Goal: Communication & Community: Answer question/provide support

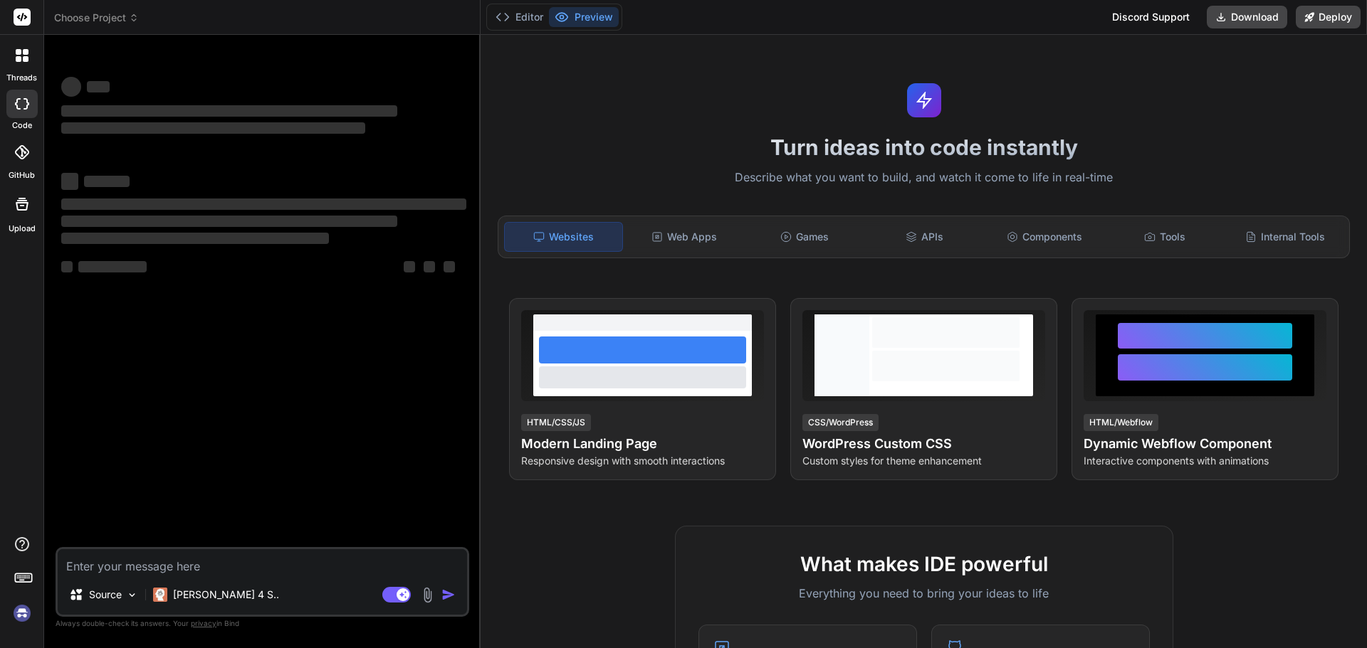
type textarea "x"
click at [243, 573] on textarea at bounding box center [262, 562] width 409 height 26
type textarea "f"
type textarea "x"
type textarea "fds"
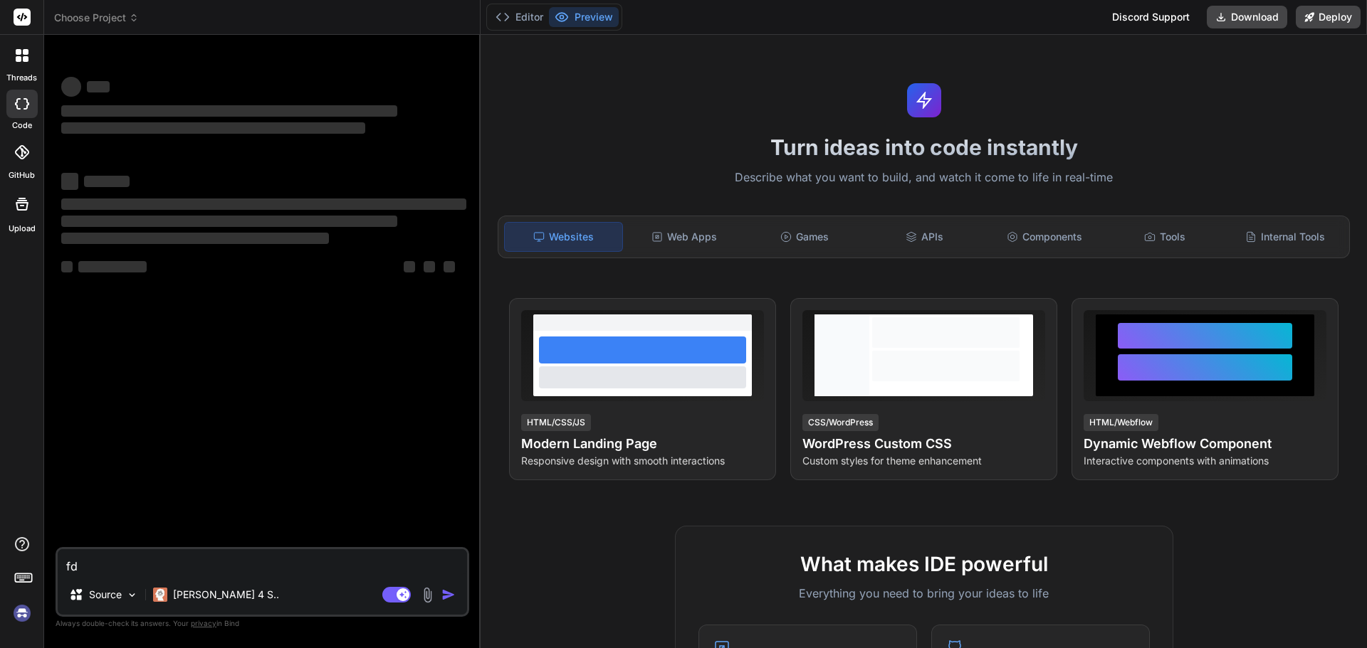
type textarea "x"
type textarea "fdsf"
type textarea "x"
type textarea "fdsfd"
type textarea "x"
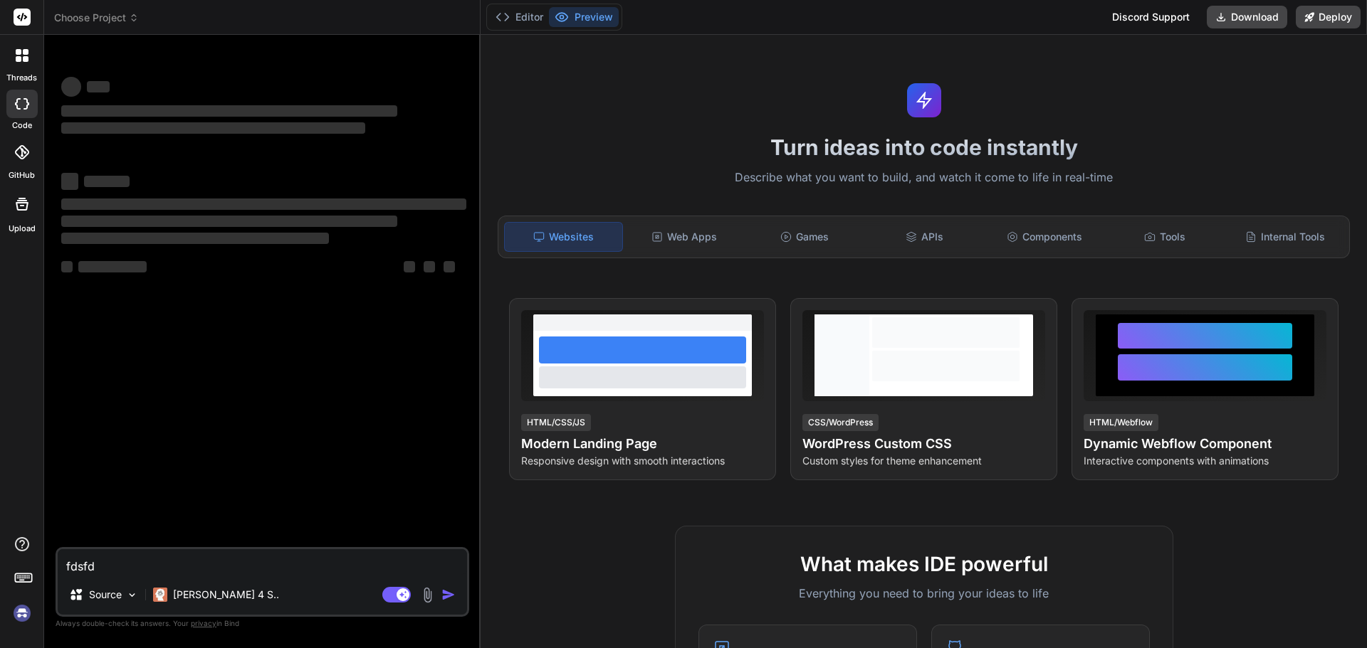
type textarea "fdsfdf"
type textarea "x"
type textarea "fdsfdfsd"
type textarea "x"
type textarea "fdsfdfsdf"
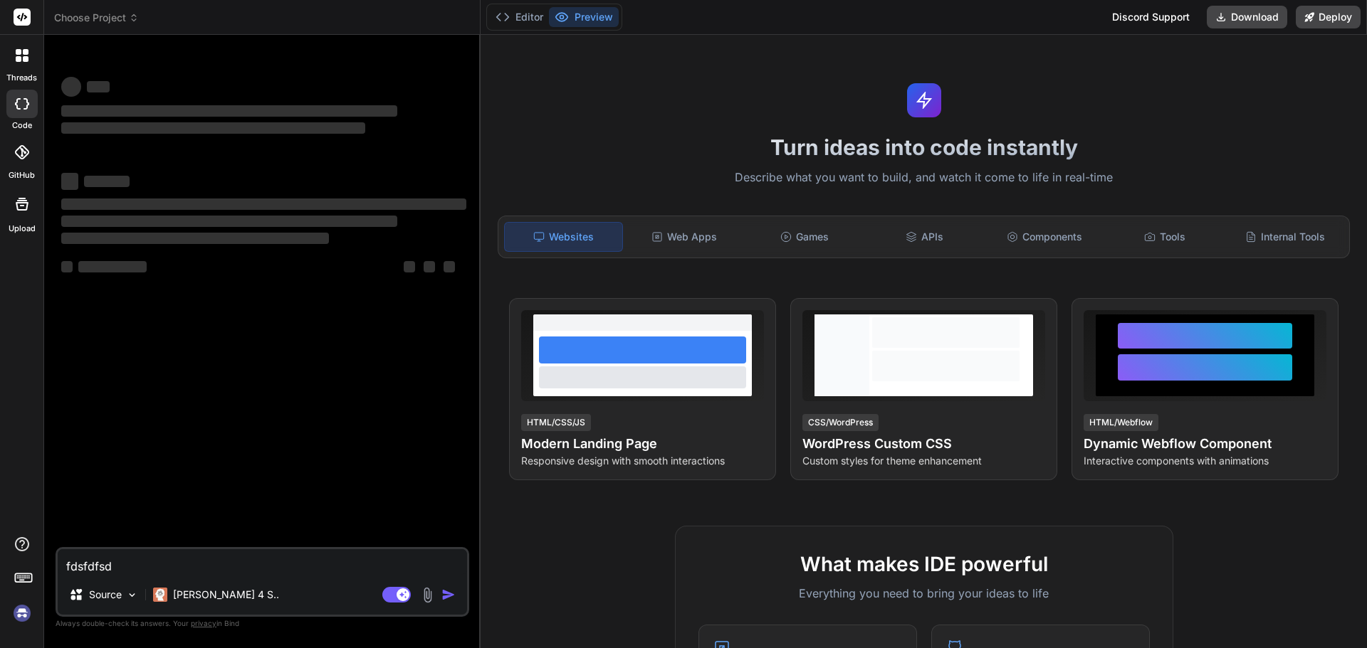
type textarea "x"
type textarea "fdsfdfsdfd"
type textarea "x"
type textarea "fdsfdfsdfdf"
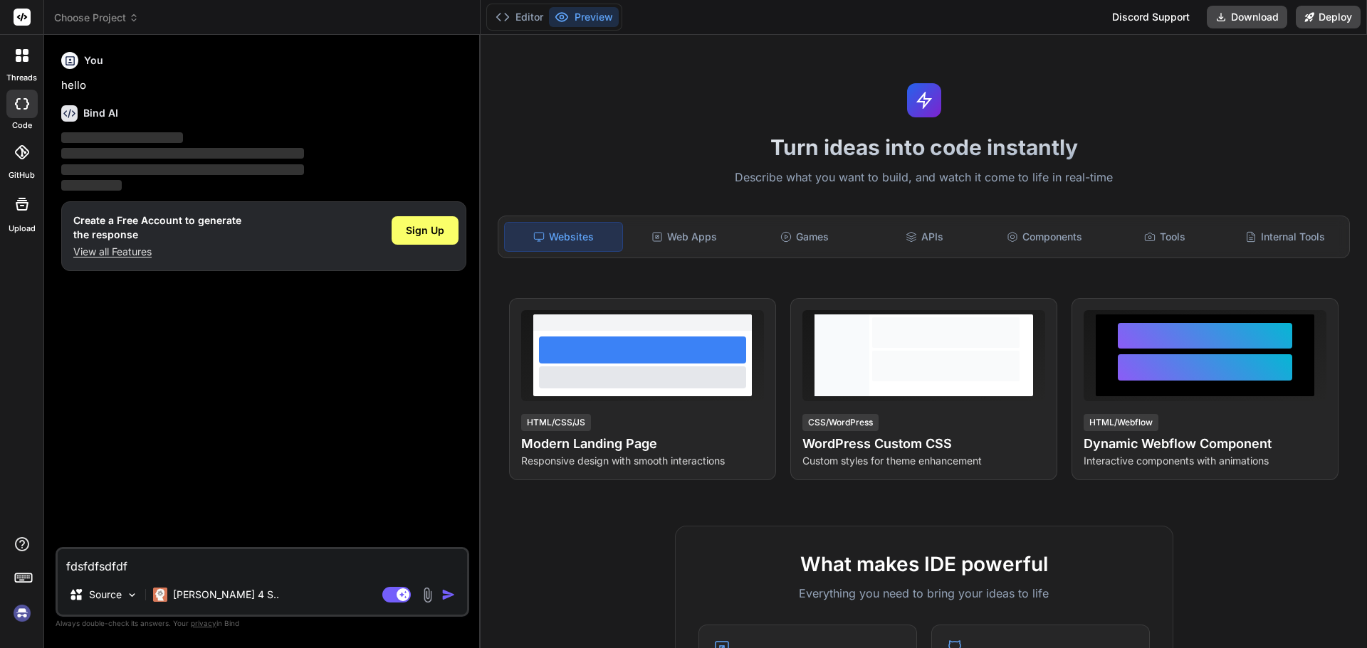
type textarea "x"
type textarea "fdsfdfsdfdf"
click at [446, 594] on img "button" at bounding box center [448, 595] width 14 height 14
click at [445, 594] on img "button" at bounding box center [448, 595] width 14 height 14
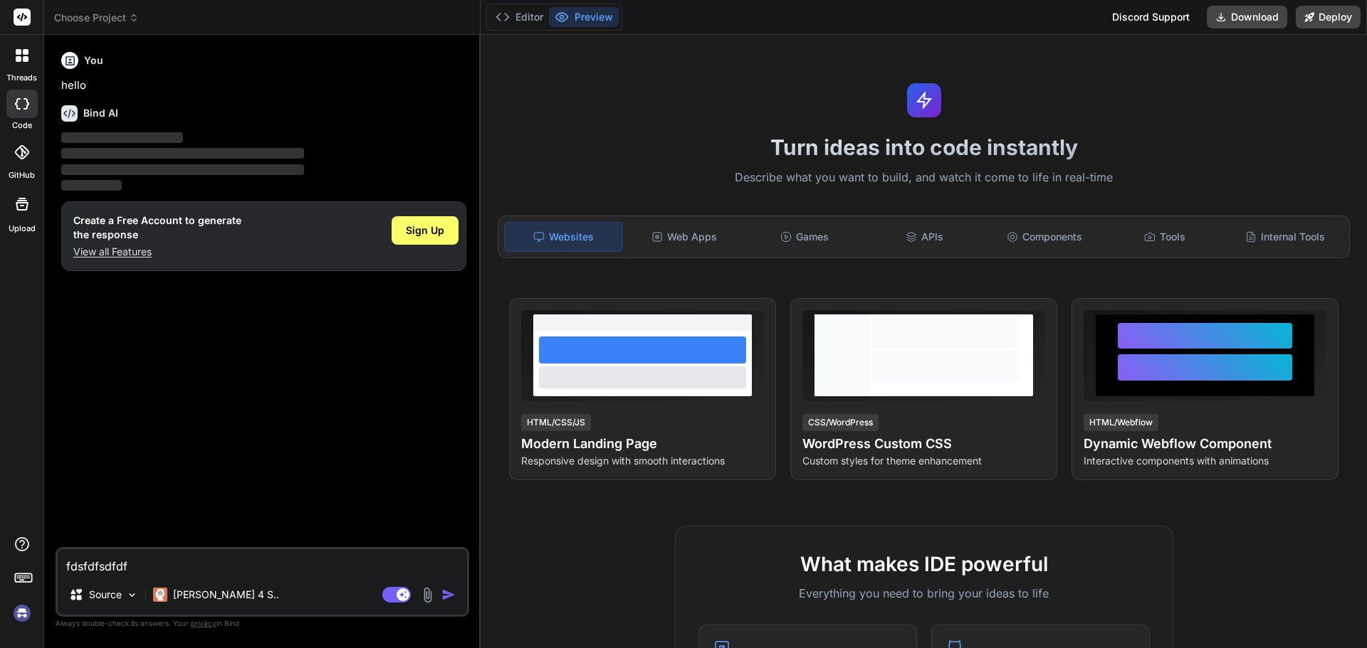
click at [445, 594] on img "button" at bounding box center [448, 595] width 14 height 14
click at [414, 231] on span "Sign Up" at bounding box center [425, 230] width 38 height 14
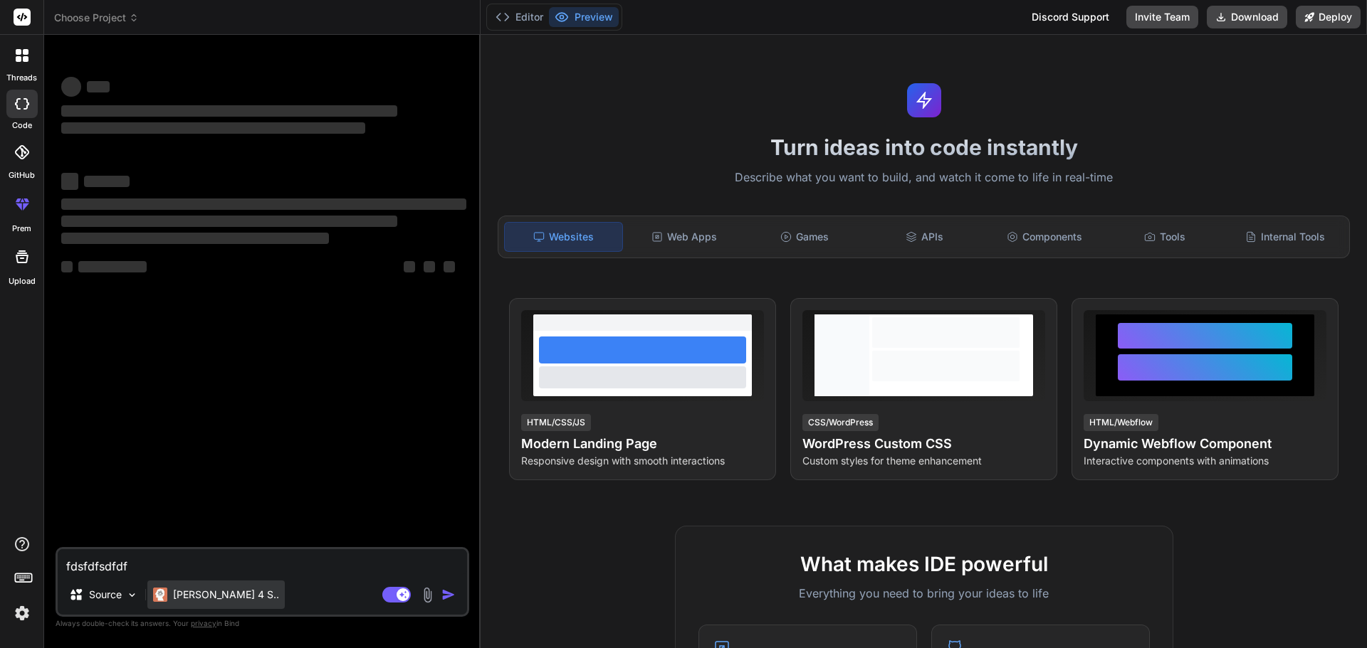
type textarea "x"
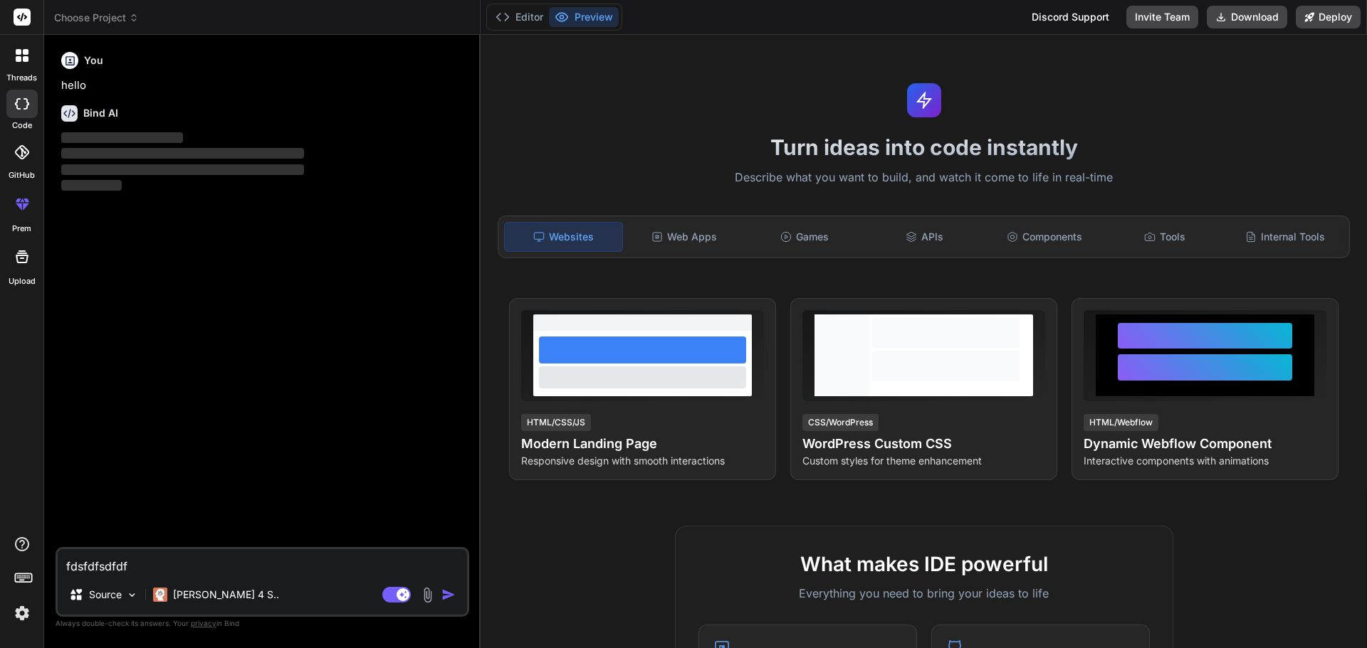
drag, startPoint x: 169, startPoint y: 567, endPoint x: 51, endPoint y: 568, distance: 118.2
click at [51, 568] on div "Bind AI Web Search Created with Pixso. Code Generator You hello Bind AI ‌ ‌ ‌ ‌…" at bounding box center [262, 341] width 436 height 613
type textarea "x"
type textarea "h"
type textarea "x"
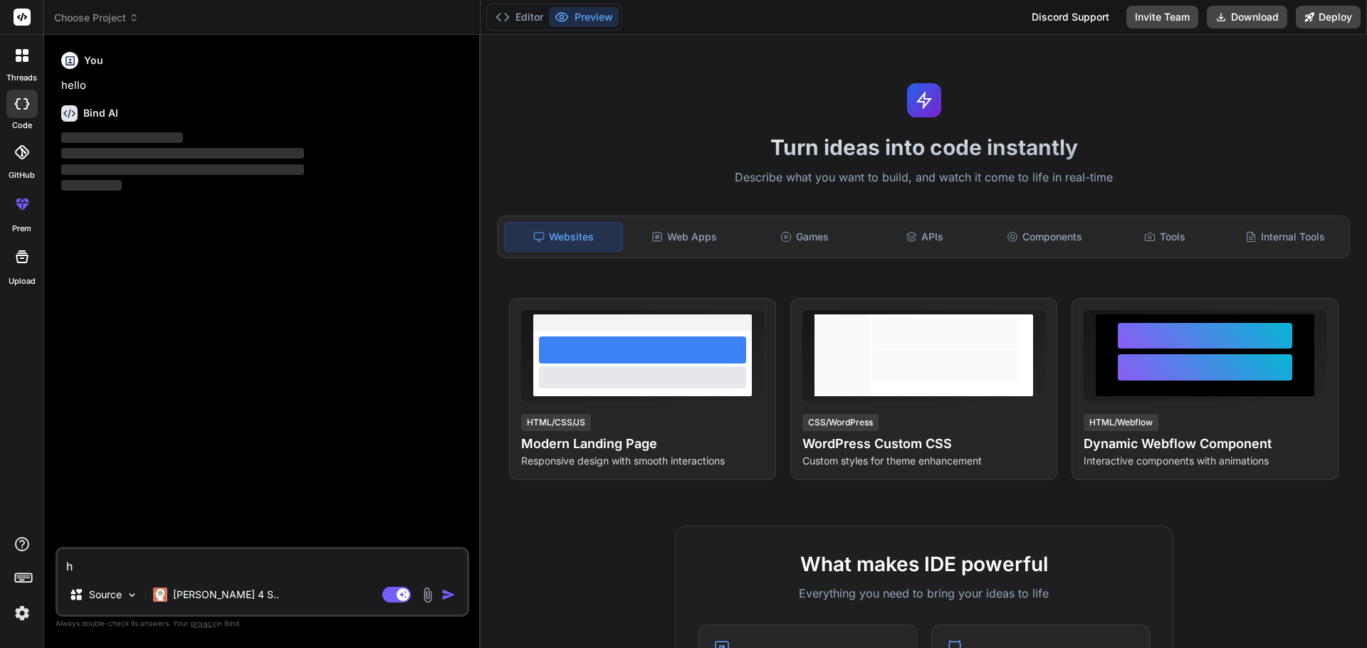
type textarea "he"
type textarea "x"
type textarea "hey"
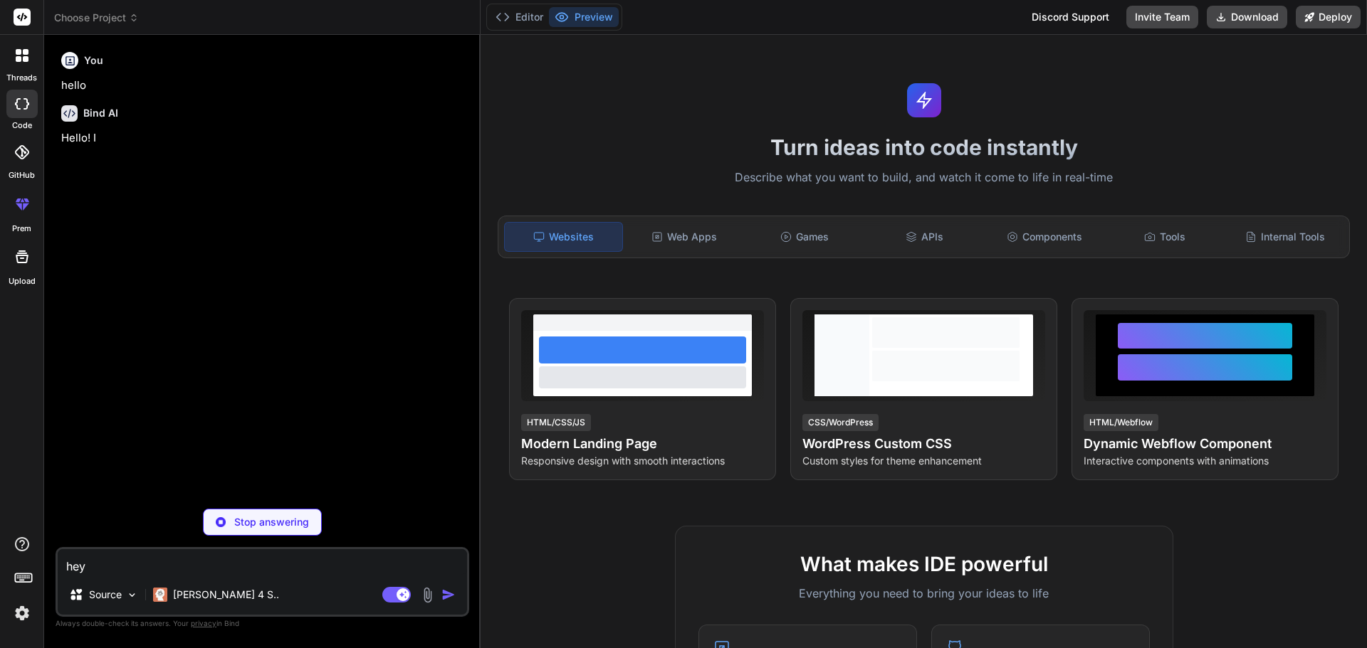
type textarea "x"
type textarea "hey"
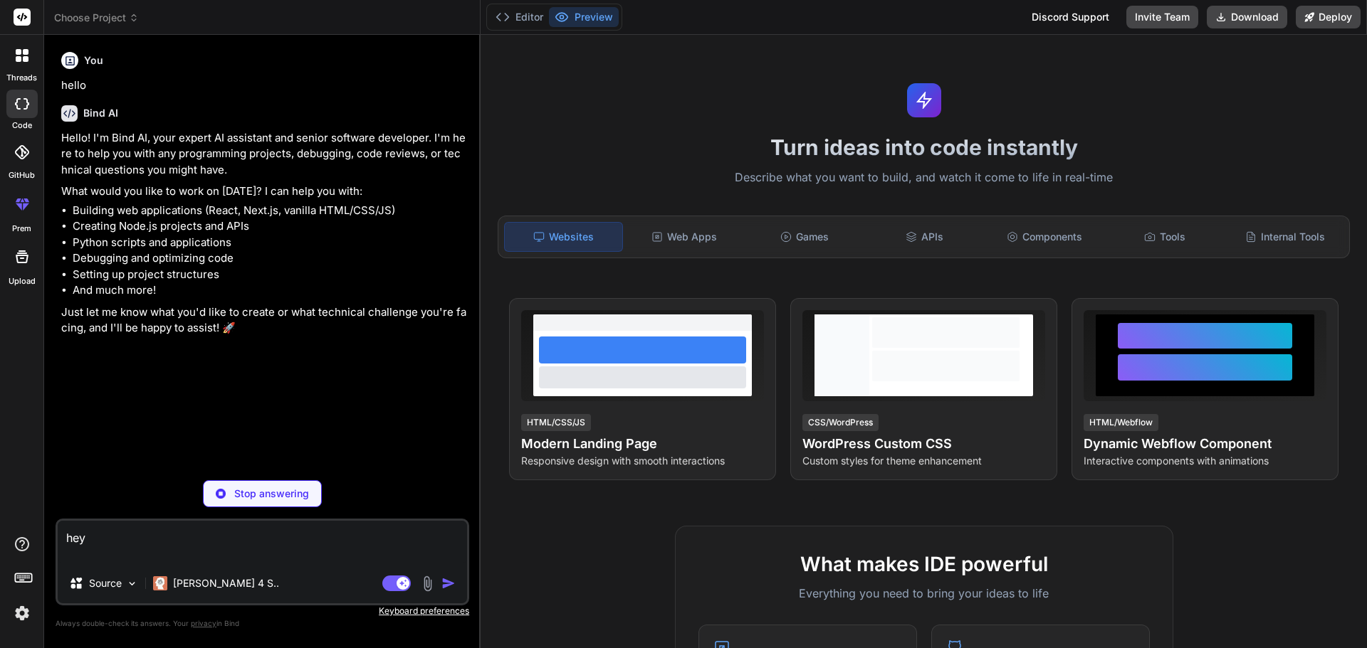
type textarea "x"
type textarea "hey"
type textarea "x"
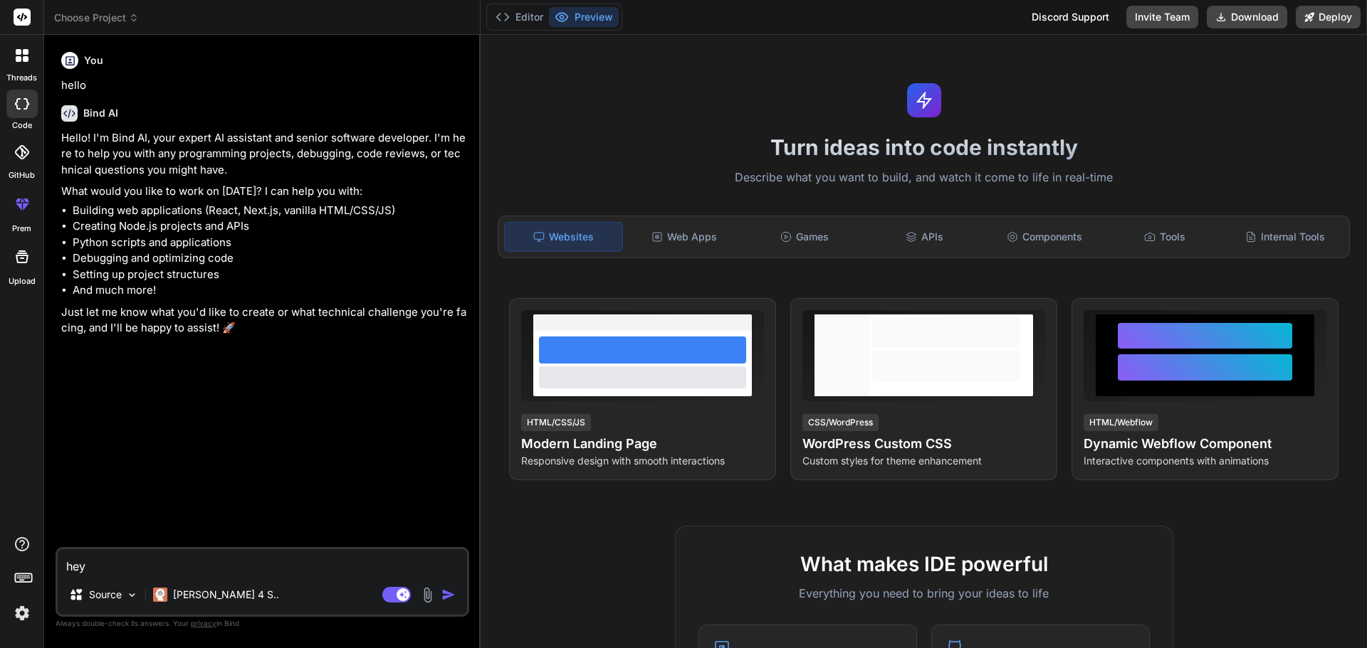
type textarea "he"
type textarea "x"
type textarea "h"
type textarea "x"
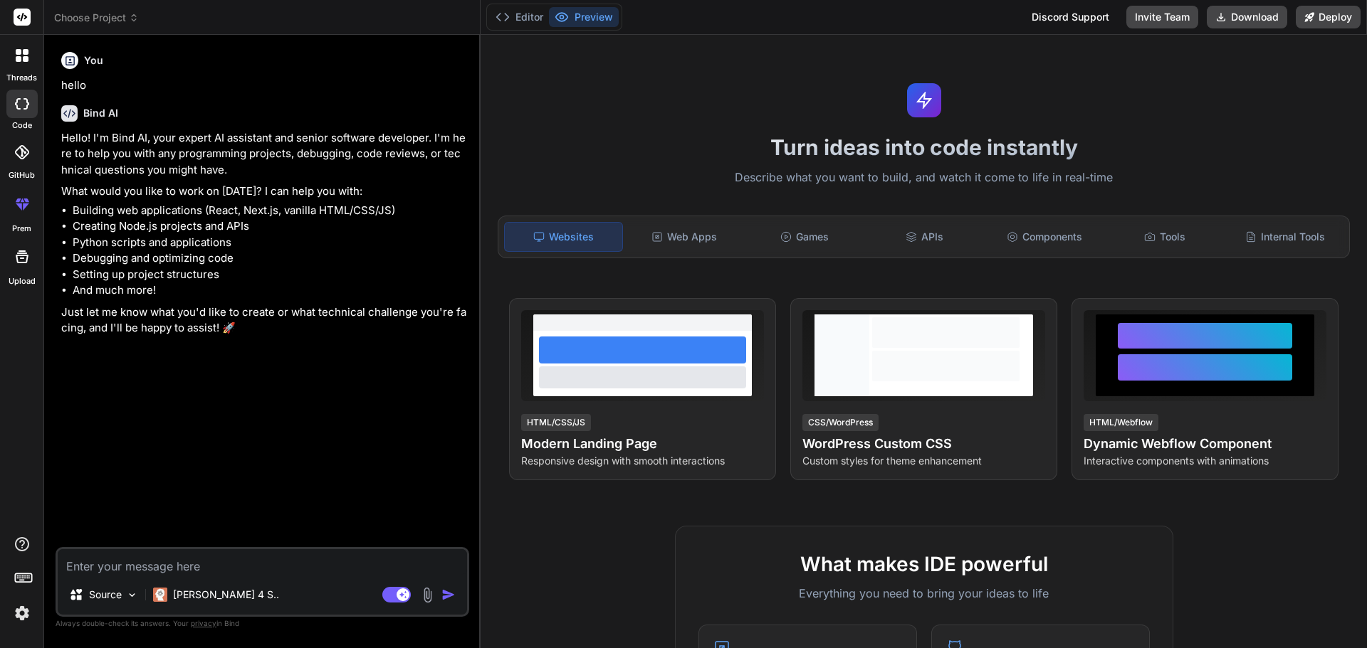
type textarea "I"
type textarea "x"
type textarea "I"
type textarea "x"
type textarea "I a"
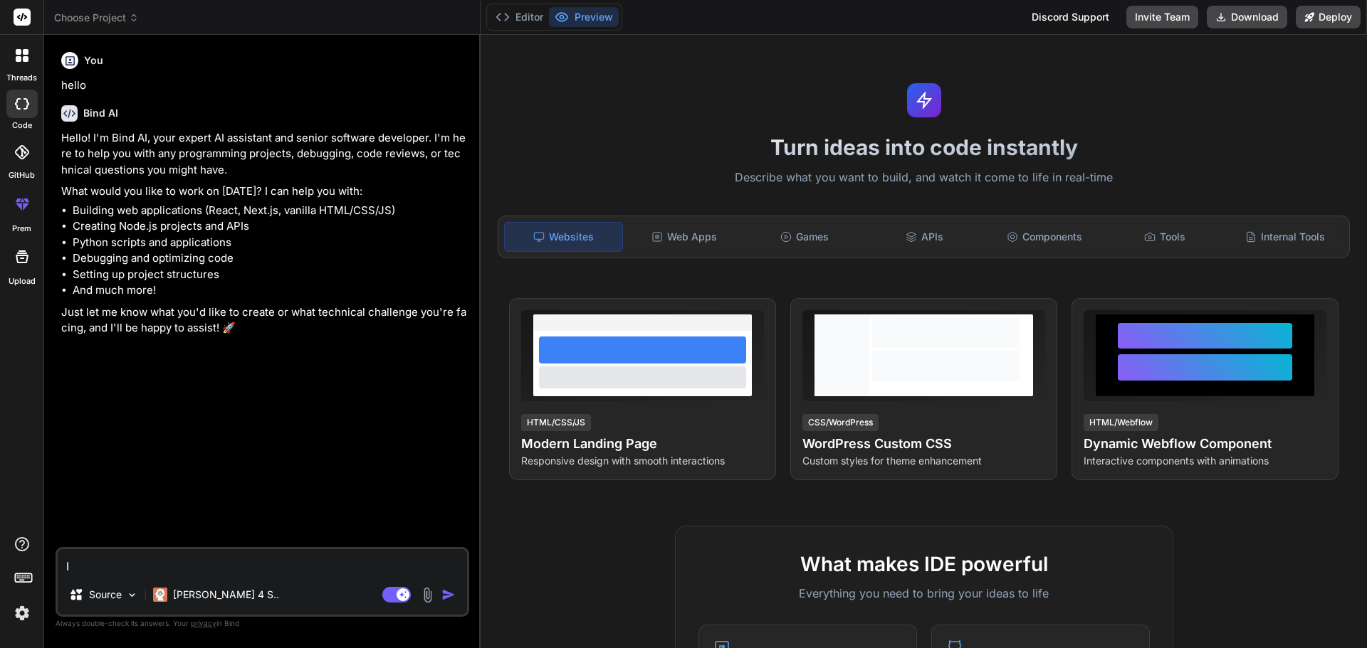
type textarea "x"
type textarea "I am"
type textarea "x"
type textarea "I am"
type textarea "x"
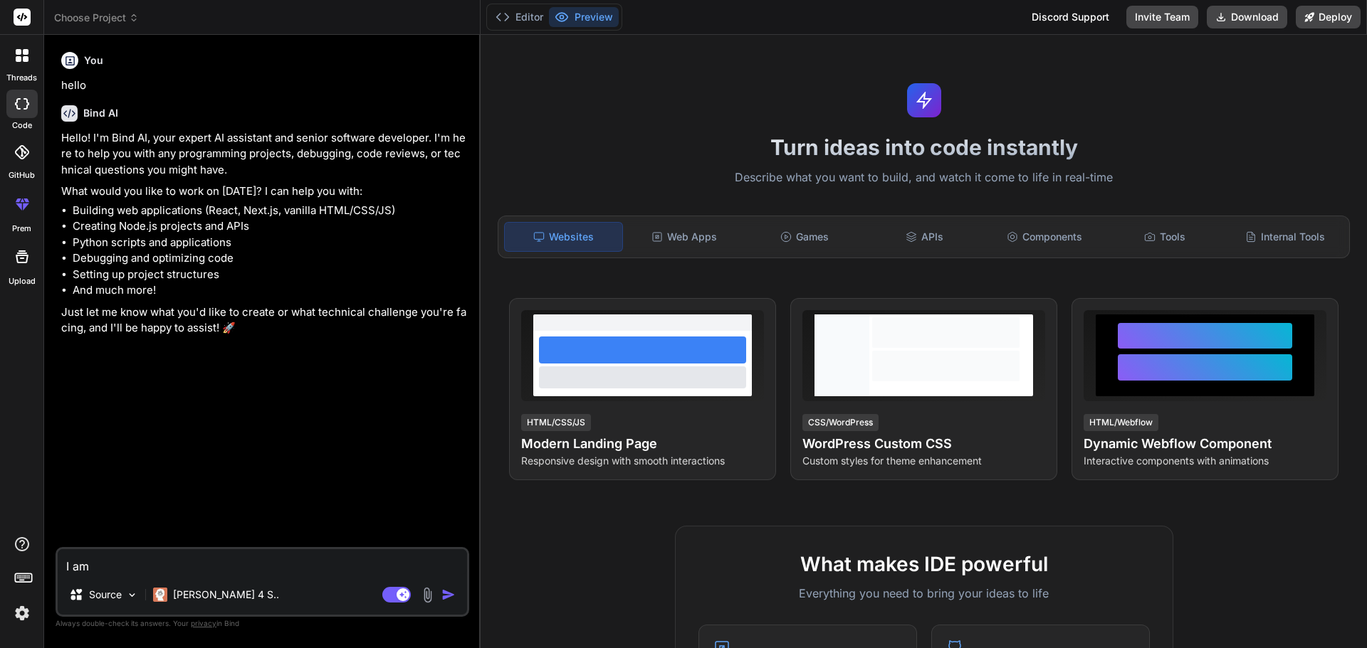
type textarea "I am r"
type textarea "x"
type textarea "I am re"
type textarea "x"
type textarea "I am rep"
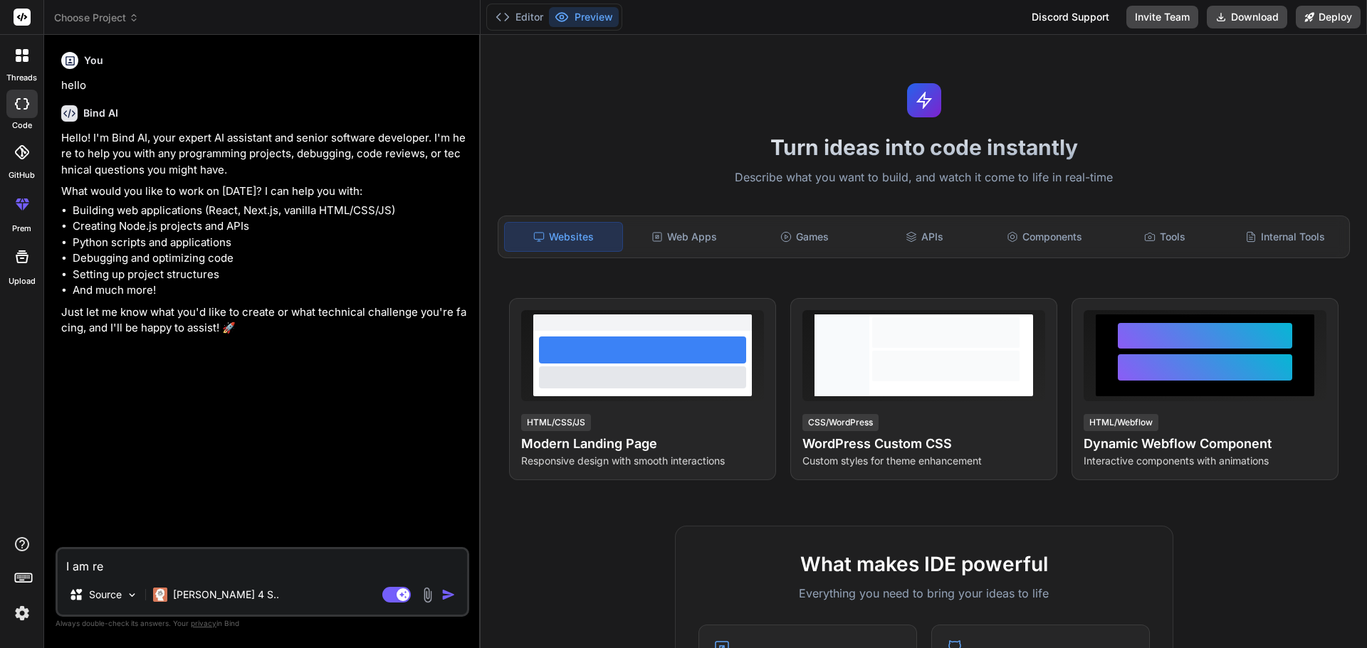
type textarea "x"
type textarea "I am repl"
type textarea "x"
type textarea "I am reply"
type textarea "x"
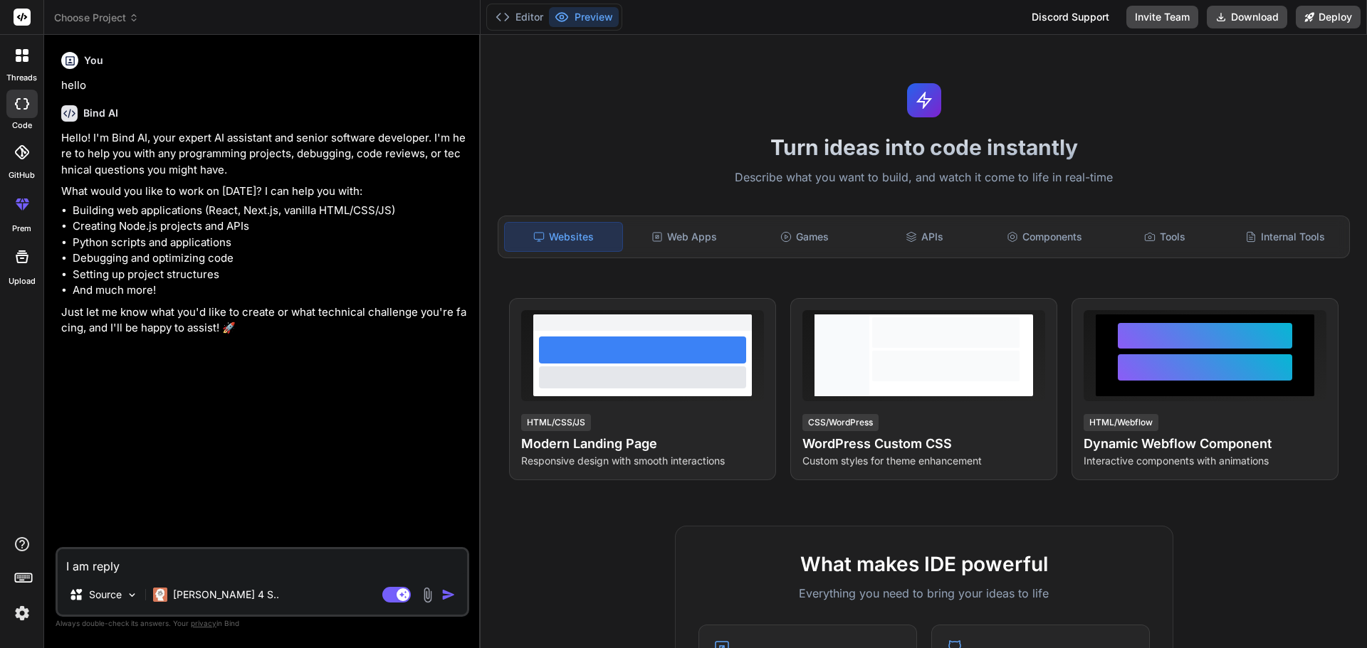
type textarea "I am replyi"
type textarea "x"
type textarea "I am replyin"
type textarea "x"
type textarea "I am replying"
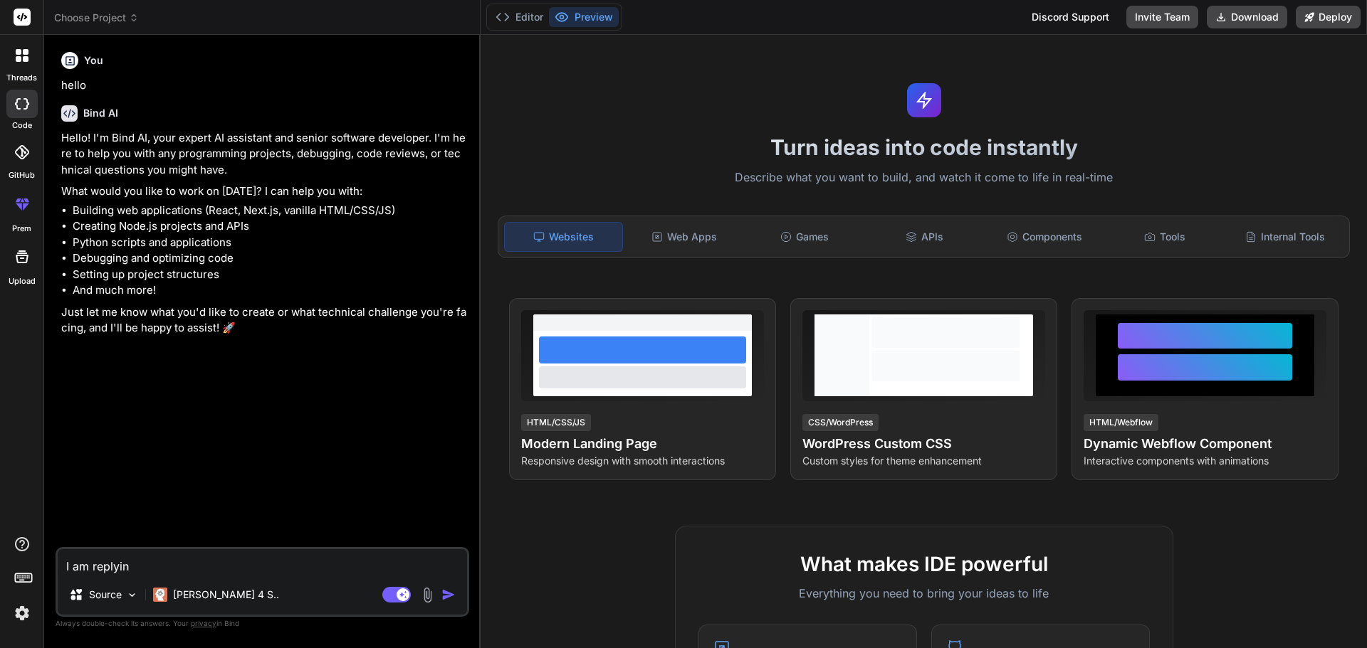
type textarea "x"
type textarea "I am replying"
type textarea "x"
type textarea "I am replying o"
type textarea "x"
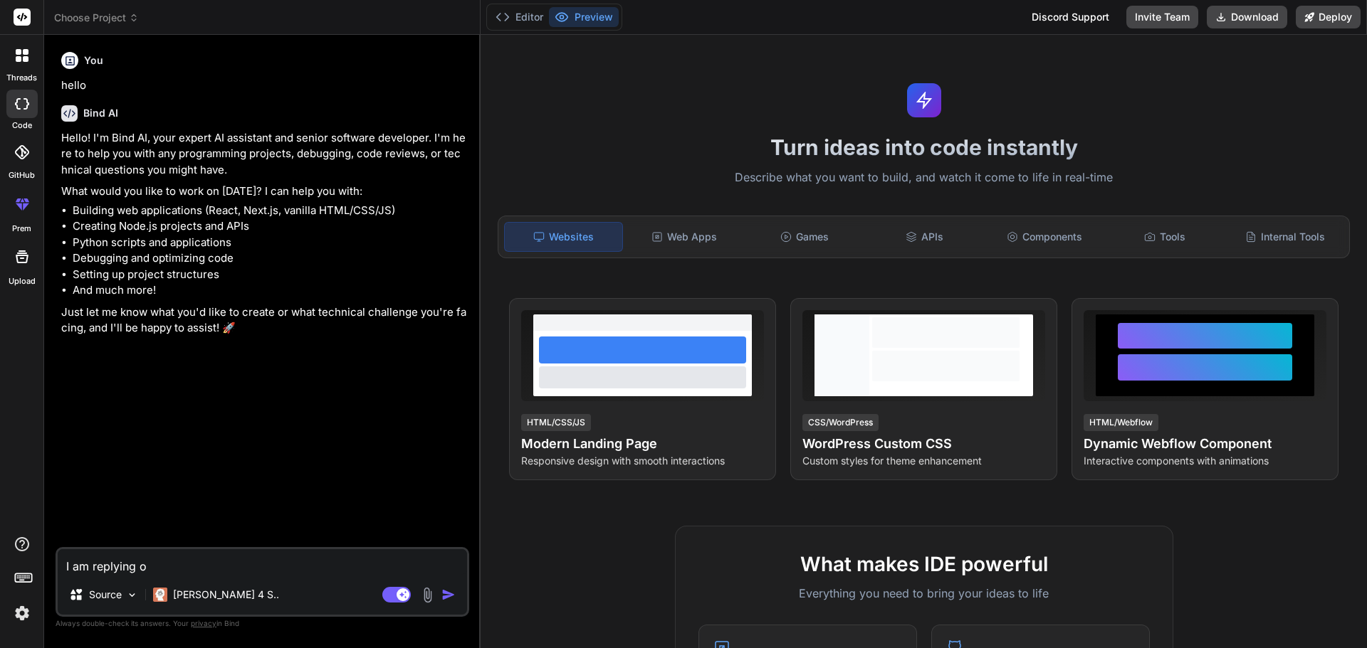
type textarea "I am replying on"
type textarea "x"
type textarea "I am replying on"
type textarea "x"
type textarea "I am replying on a"
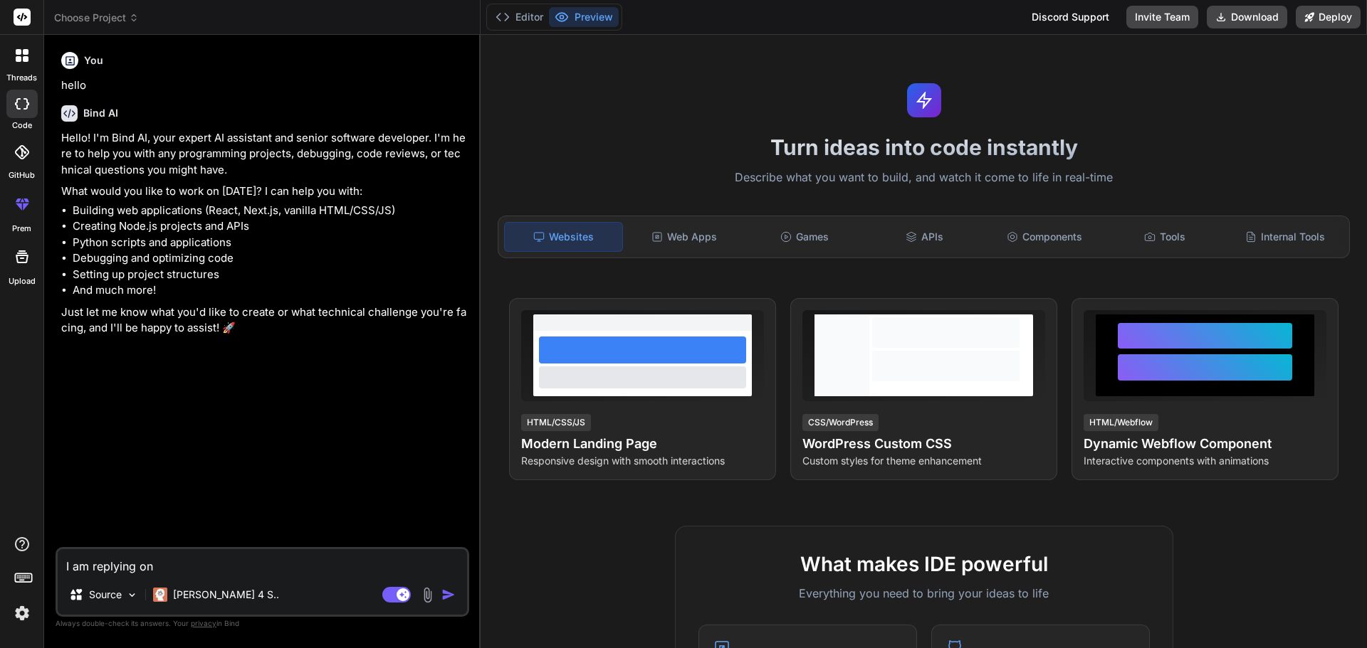
type textarea "x"
type textarea "I am replying on an"
type textarea "x"
type textarea "I am replying on an"
type textarea "x"
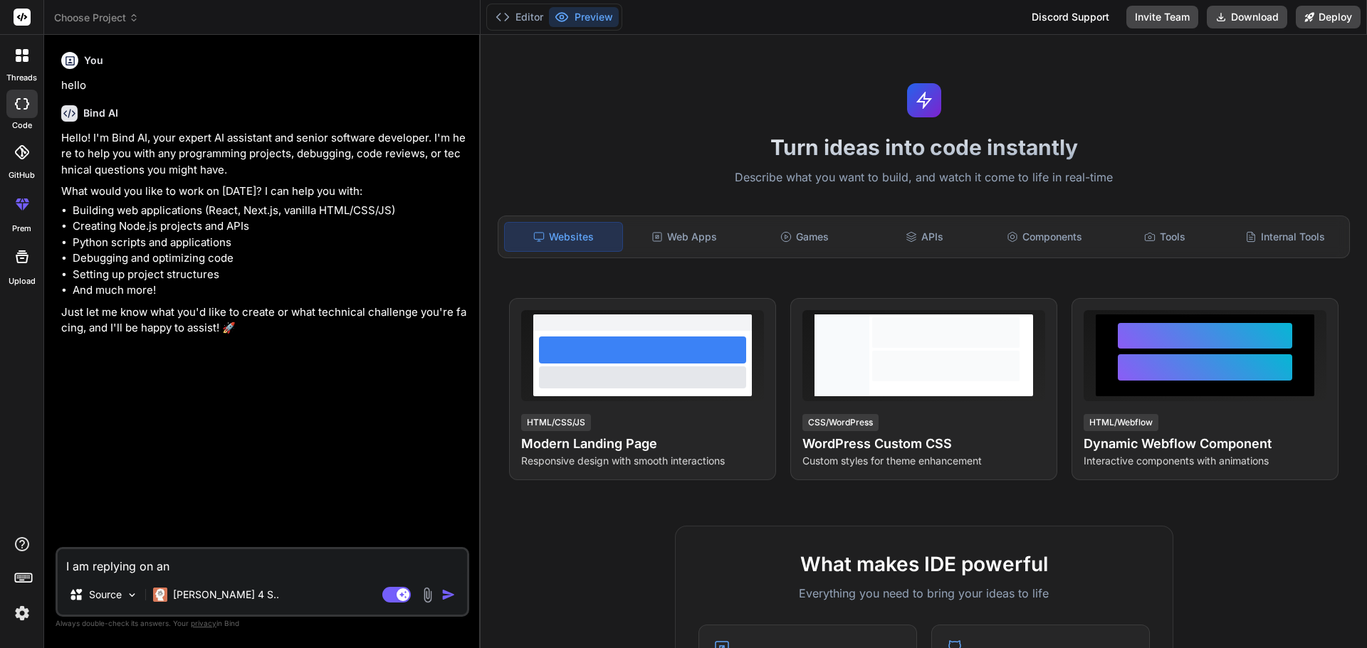
type textarea "I am replying on an e"
type textarea "x"
type textarea "I am replying on an"
type textarea "x"
type textarea "I am replying on an o"
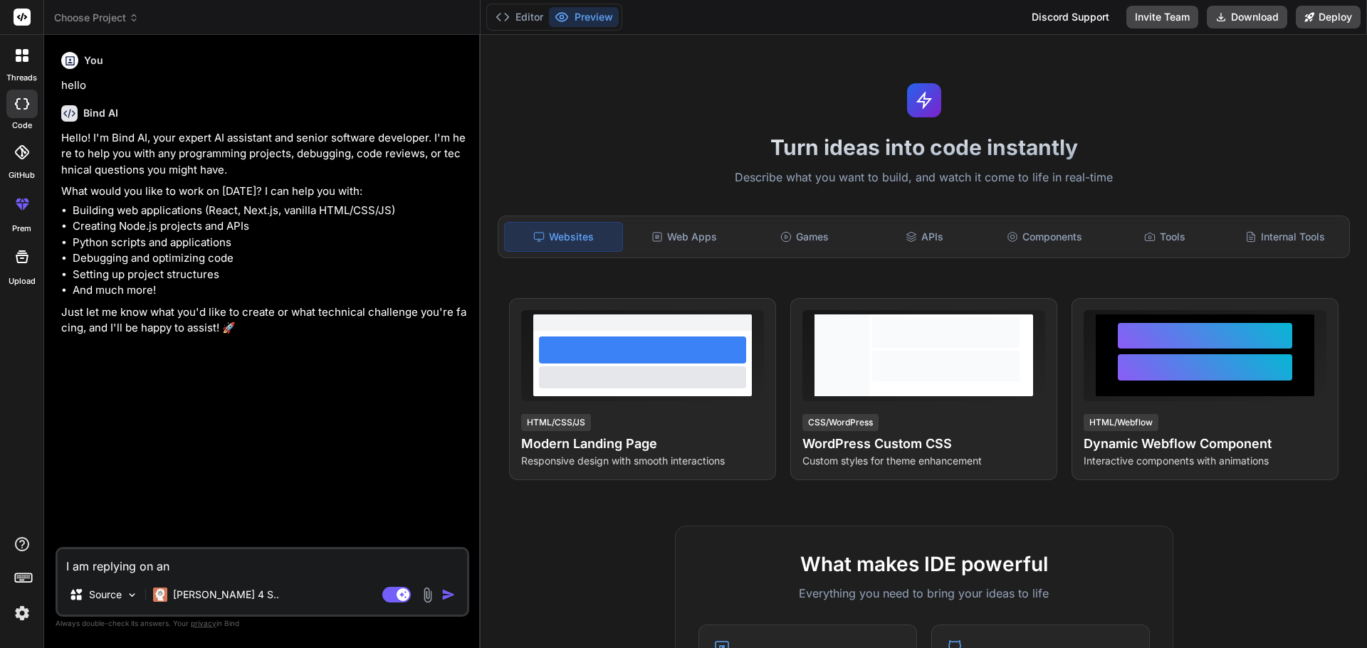
type textarea "x"
type textarea "I am replying on an on"
type textarea "x"
type textarea "I am replying on an ong"
type textarea "x"
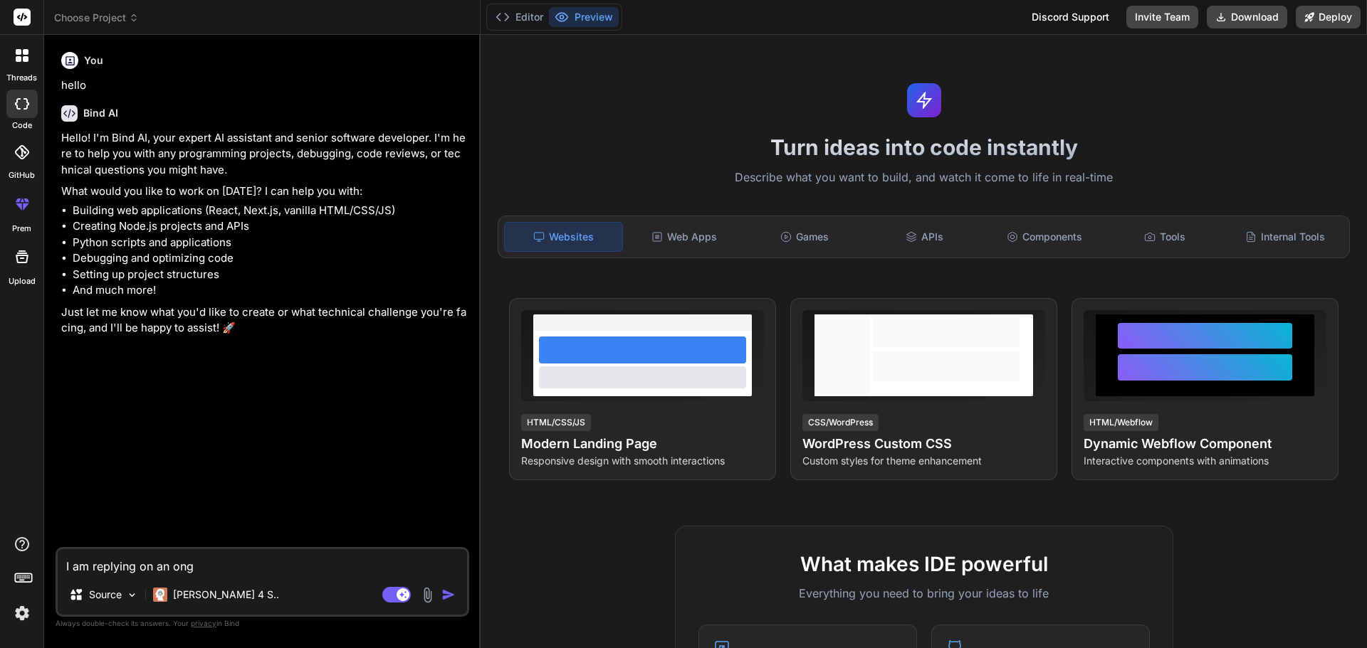
type textarea "I am replying on an ongo"
type textarea "x"
type textarea "I am replying on an ongoi"
type textarea "x"
type textarea "I am replying on an ongoin"
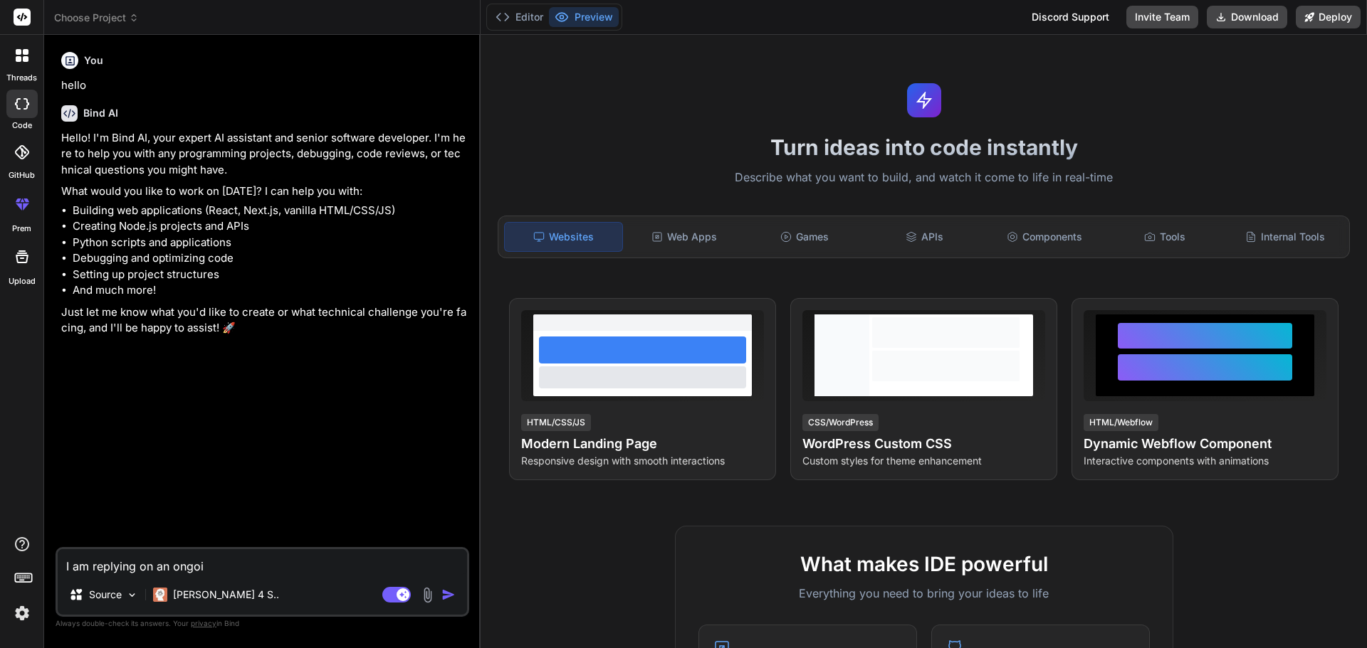
type textarea "x"
type textarea "I am replying on an ongoing"
type textarea "x"
type textarea "I am replying on an ongoing e"
type textarea "x"
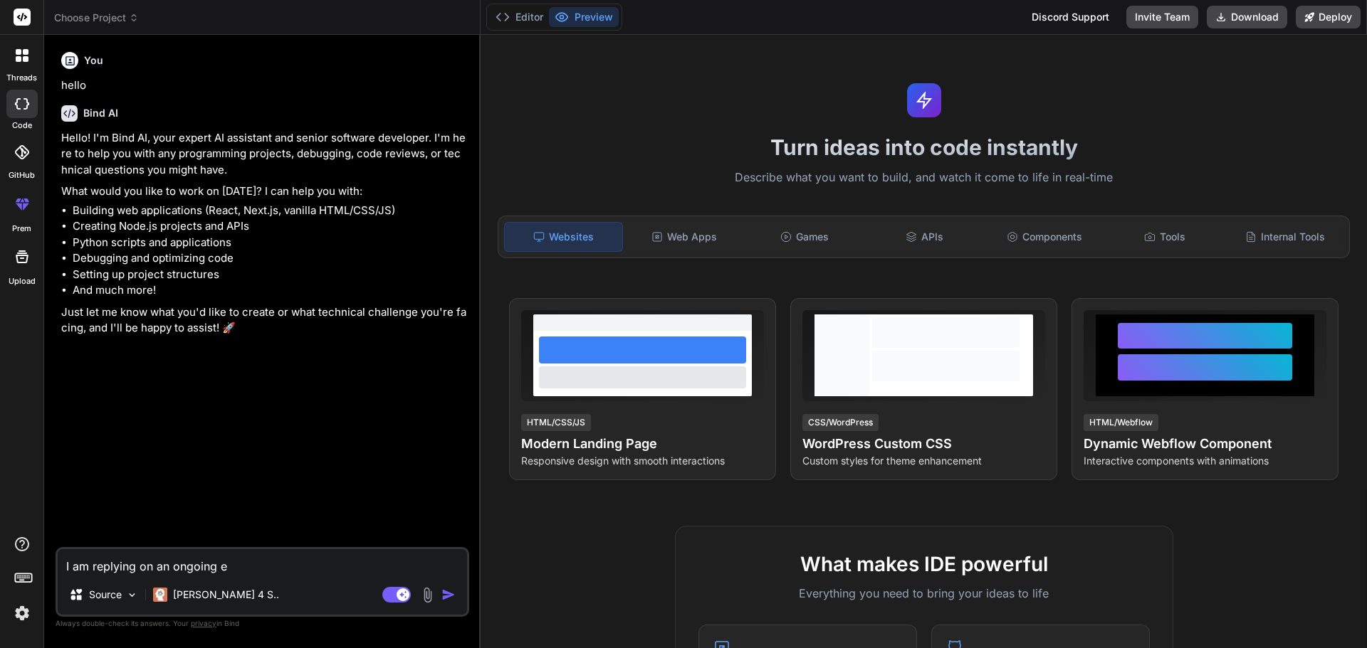
type textarea "I am replying on an ongoing em"
type textarea "x"
type textarea "I am replying on an ongoing ema"
type textarea "x"
type textarea "I am replying on an ongoing emai"
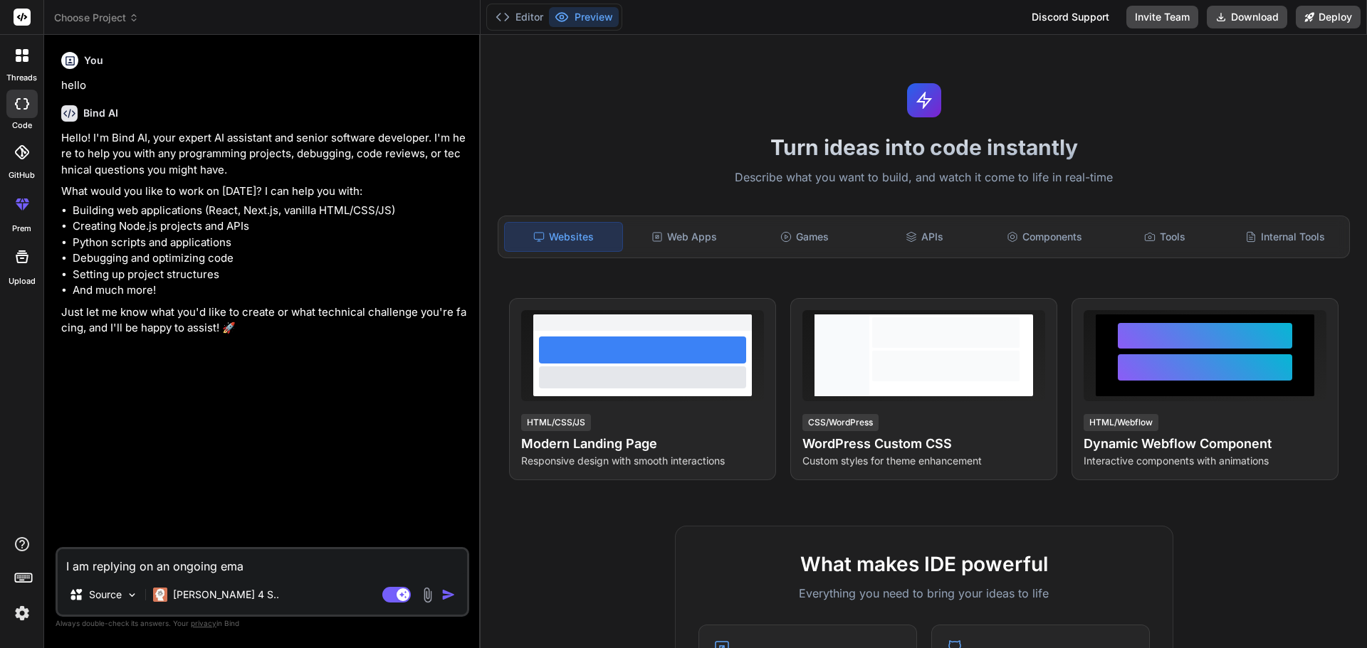
type textarea "x"
type textarea "I am replying on an ongoing emaim"
type textarea "x"
type textarea "I am replying on an ongoing emaiml"
type textarea "x"
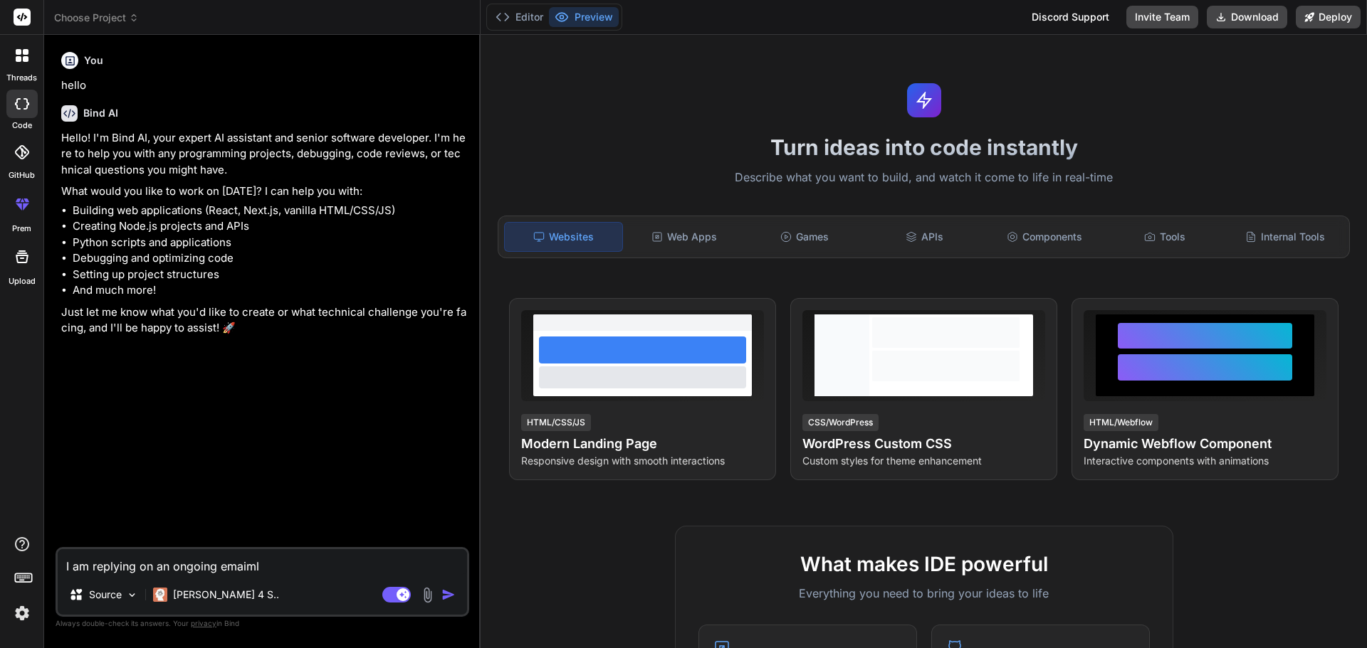
type textarea "I am replying on an ongoing emaim"
type textarea "x"
type textarea "I am replying on an ongoing emai"
type textarea "x"
type textarea "I am replying on an ongoing email"
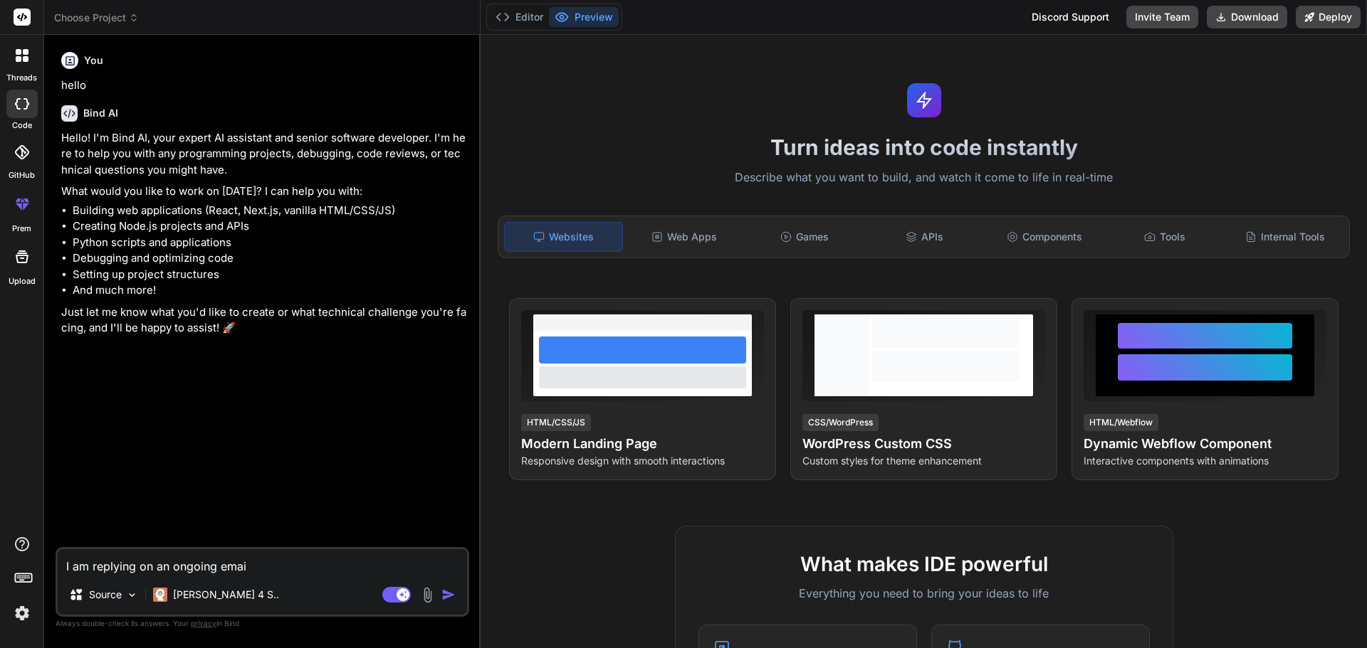
type textarea "x"
type textarea "I am replying on an ongoing email"
type textarea "x"
type textarea "I am replying on an ongoing email c"
type textarea "x"
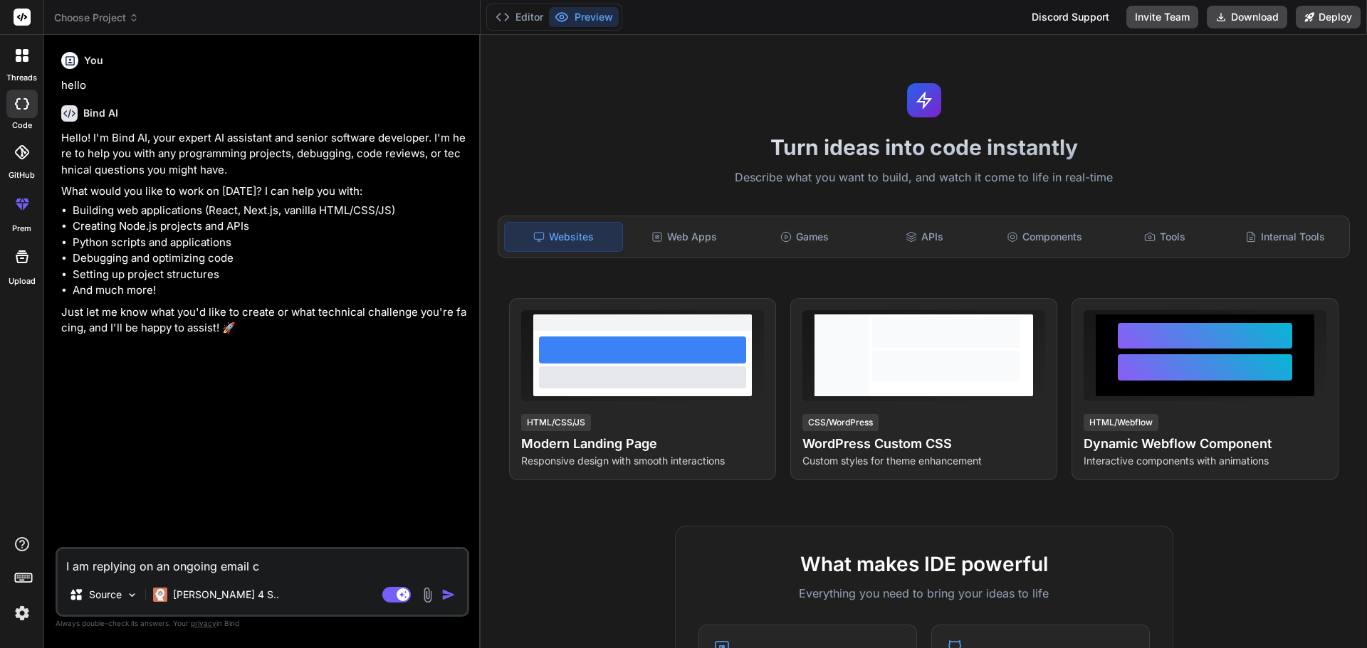
type textarea "I am replying on an ongoing email ch"
type textarea "x"
type textarea "I am replying on an ongoing email cha"
type textarea "x"
type textarea "I am replying on an ongoing email chai"
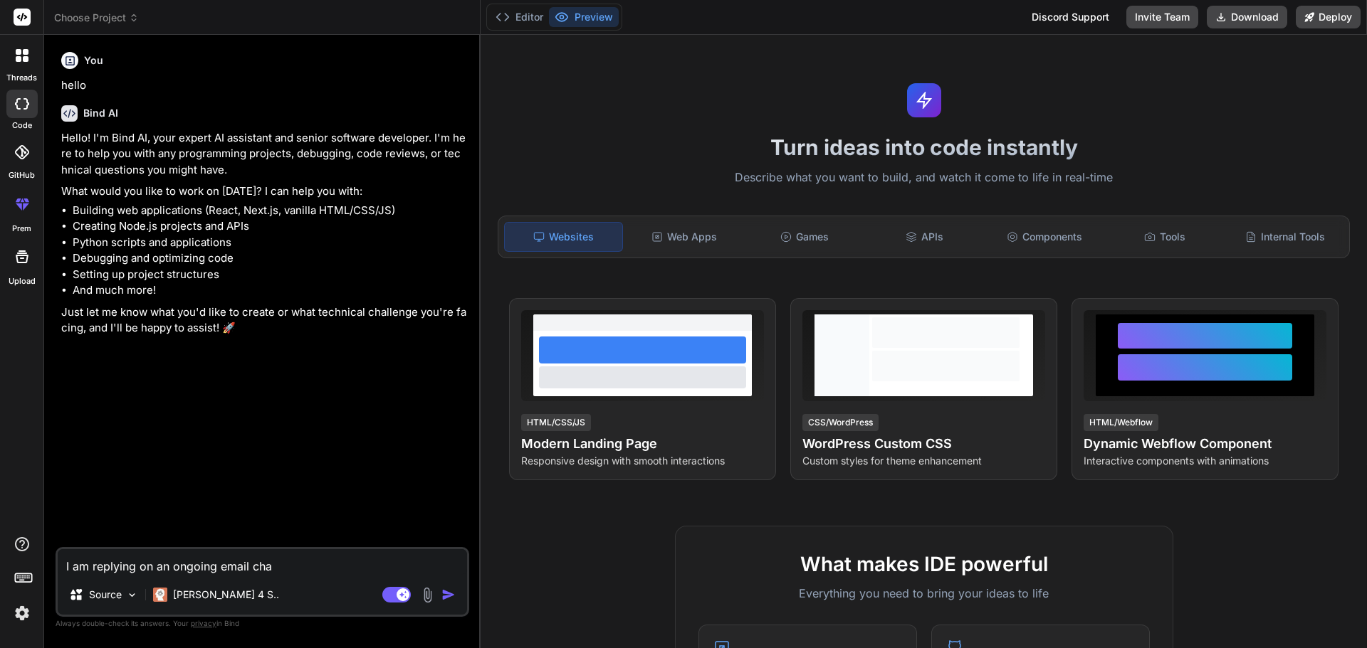
type textarea "x"
type textarea "I am replying on an ongoing email chai"
type textarea "x"
type textarea "I am replying on an ongoing email chai ="
type textarea "x"
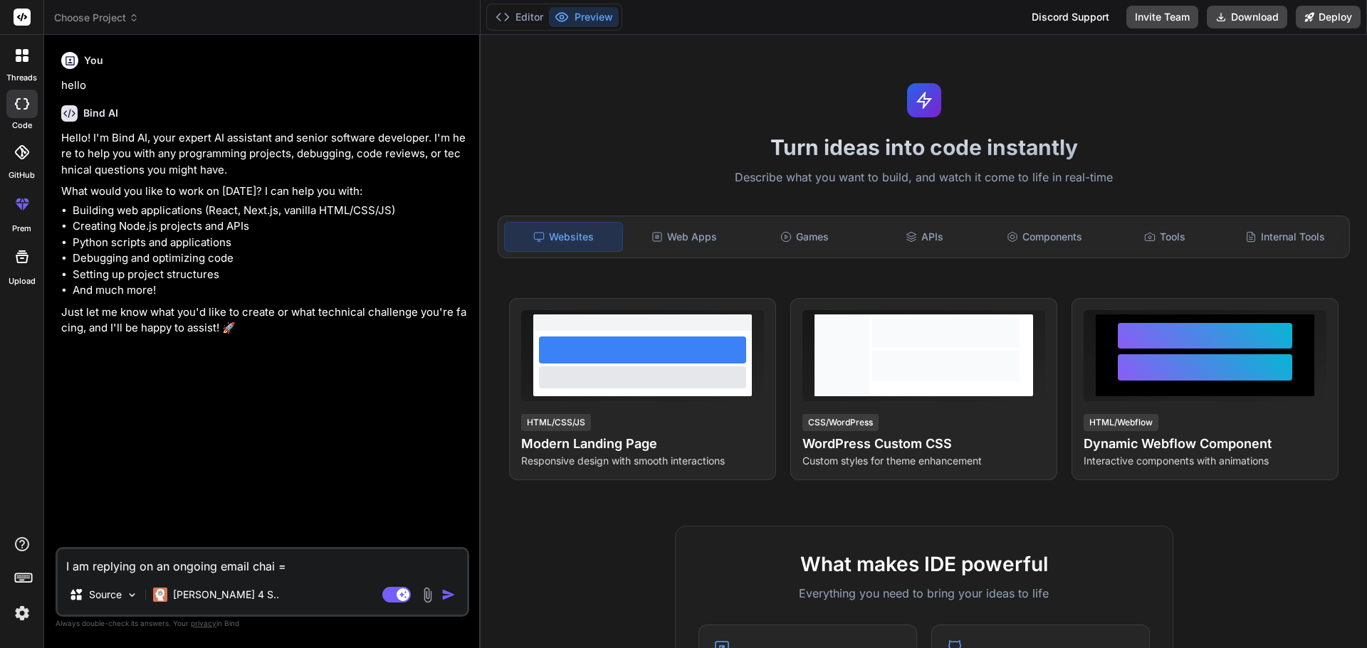
type textarea "I am replying on an ongoing email chai =n"
type textarea "x"
type textarea "I am replying on an ongoing email chai =n"
type textarea "x"
type textarea "I am replying on an ongoing email chai =n a"
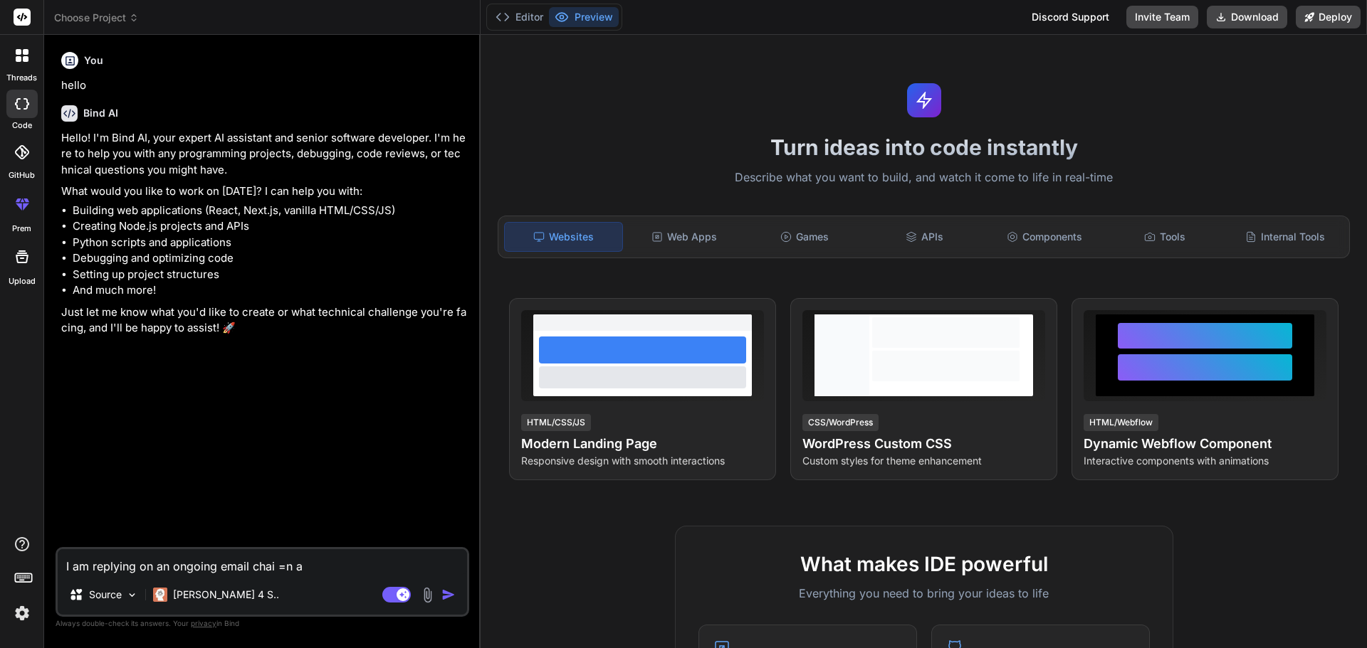
type textarea "x"
type textarea "I am replying on an ongoing email chai =n"
type textarea "x"
type textarea "I am replying on an ongoing email chai =n"
type textarea "x"
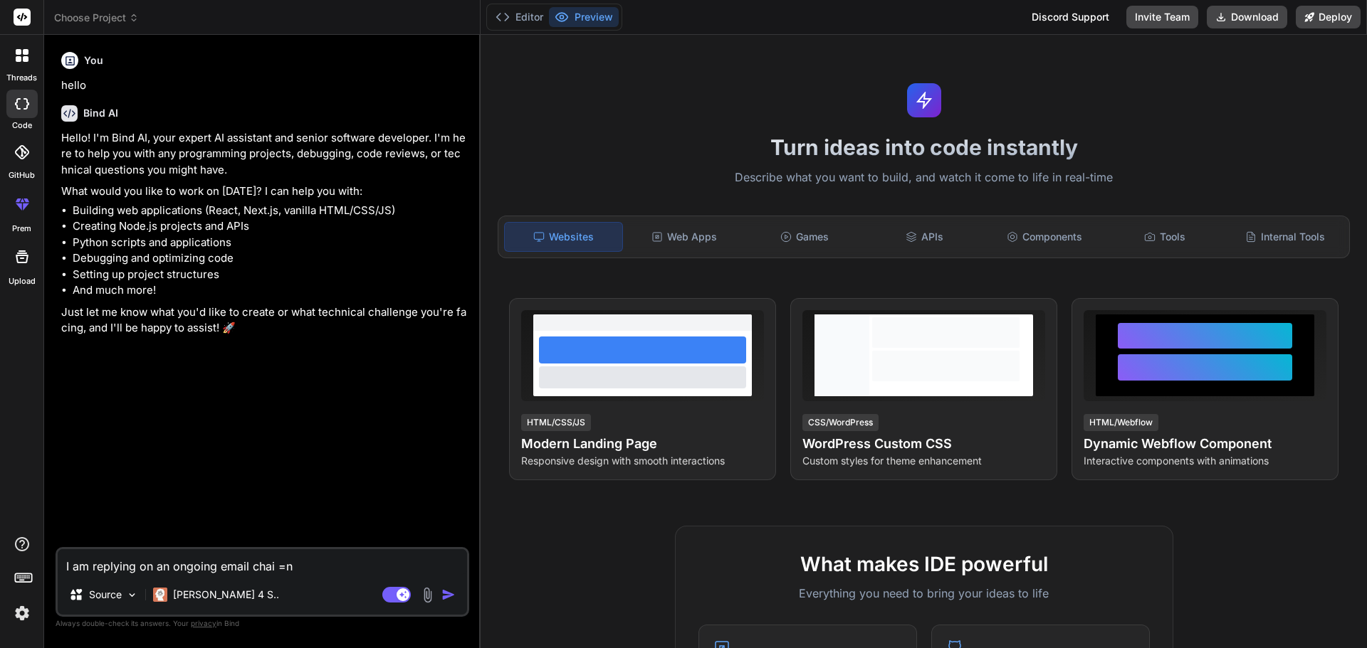
type textarea "I am replying on an ongoing email chai ="
type textarea "x"
type textarea "I am replying on an ongoing email chai"
type textarea "x"
type textarea "I am replying on an ongoing email chai"
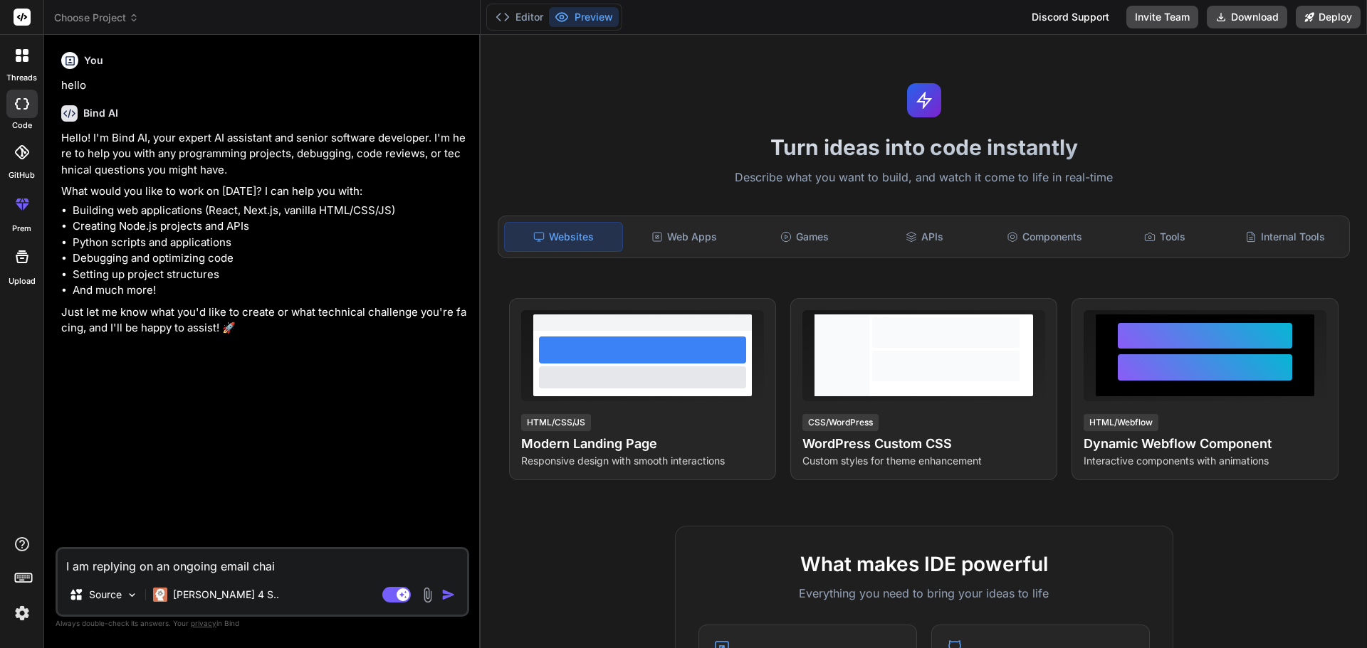
type textarea "x"
type textarea "I am replying on an ongoing email chain"
type textarea "x"
type textarea "I am replying on an ongoing email chain"
type textarea "x"
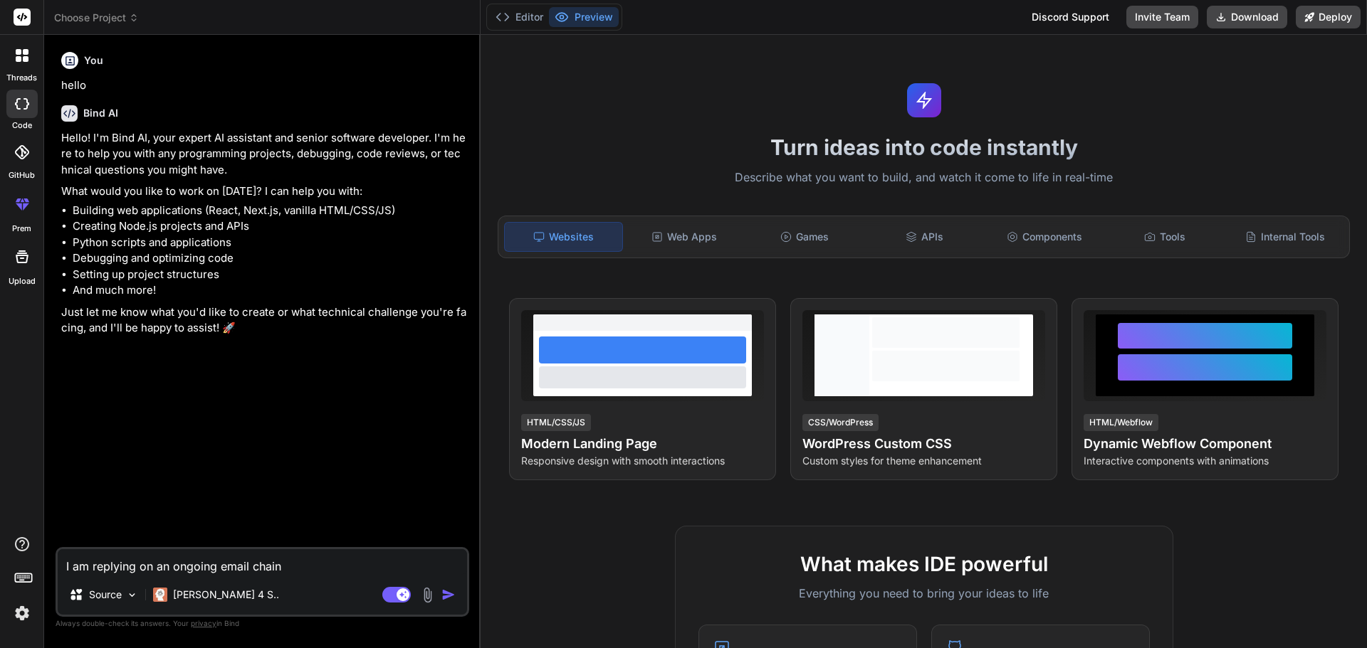
type textarea "I am replying on an ongoing email chain a"
type textarea "x"
type textarea "I am replying on an ongoing email chain an"
type textarea "x"
type textarea "I am replying on an ongoing email chain and"
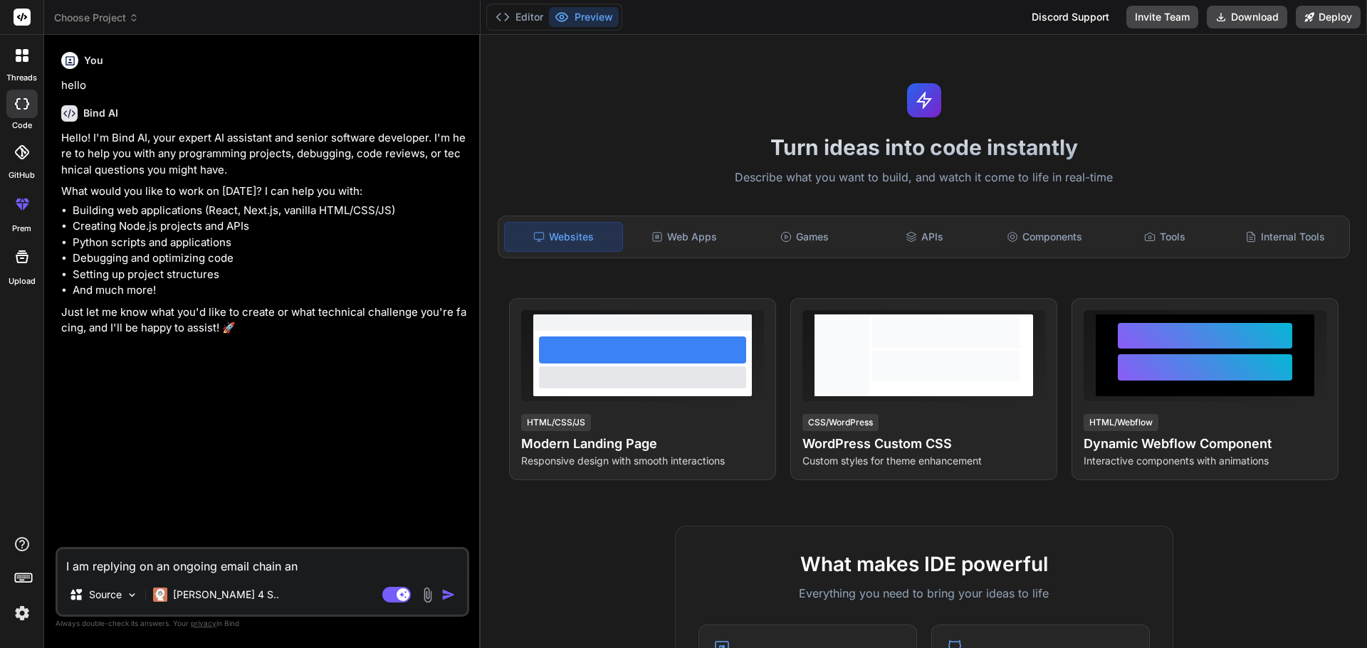
type textarea "x"
type textarea "I am replying on an ongoing email chain and"
type textarea "x"
type textarea "I am replying on an ongoing email chain and t"
type textarea "x"
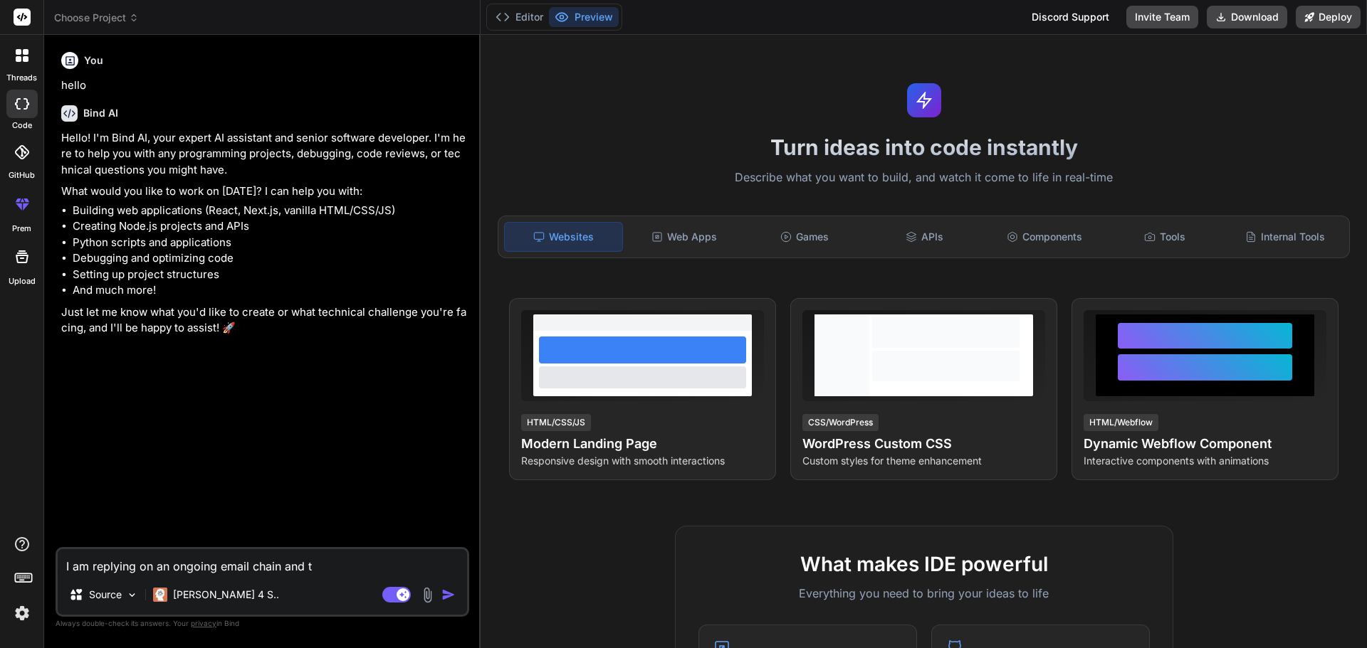
type textarea "I am replying on an ongoing email chain and th"
type textarea "x"
type textarea "I am replying on an ongoing email chain and thi"
type textarea "x"
type textarea "I am replying on an ongoing email chain and this"
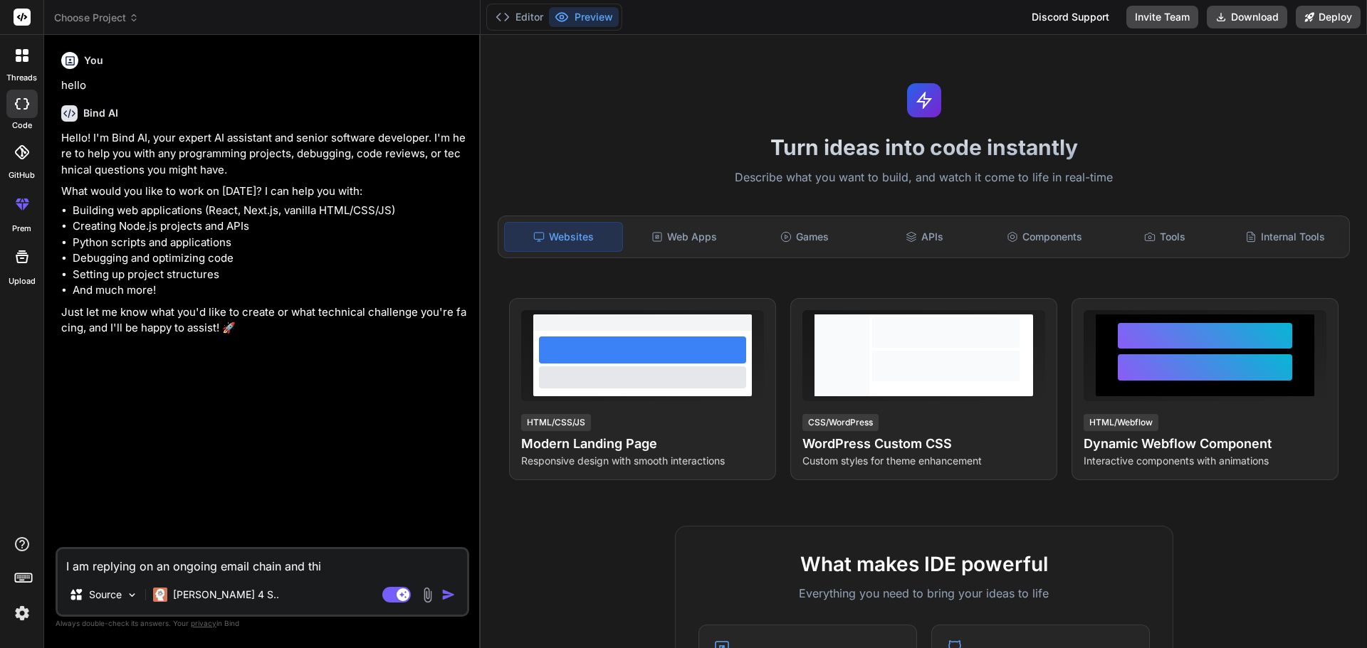
type textarea "x"
type textarea "I am replying on an ongoing email chain and this"
type textarea "x"
type textarea "I am replying on an ongoing email chain and this i"
type textarea "x"
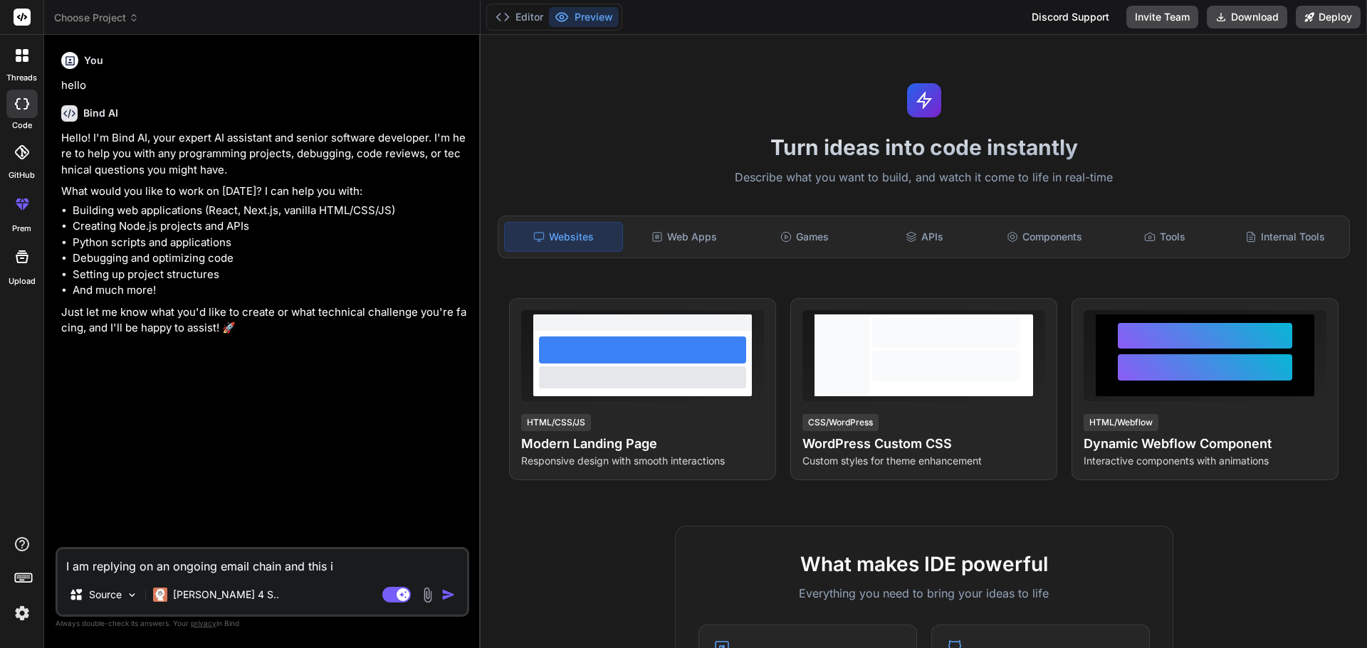
type textarea "I am replying on an ongoing email chain and this is"
type textarea "x"
type textarea "I am replying on an ongoing email chain and this is"
type textarea "x"
type textarea "I am replying on an ongoing email chain and this is s"
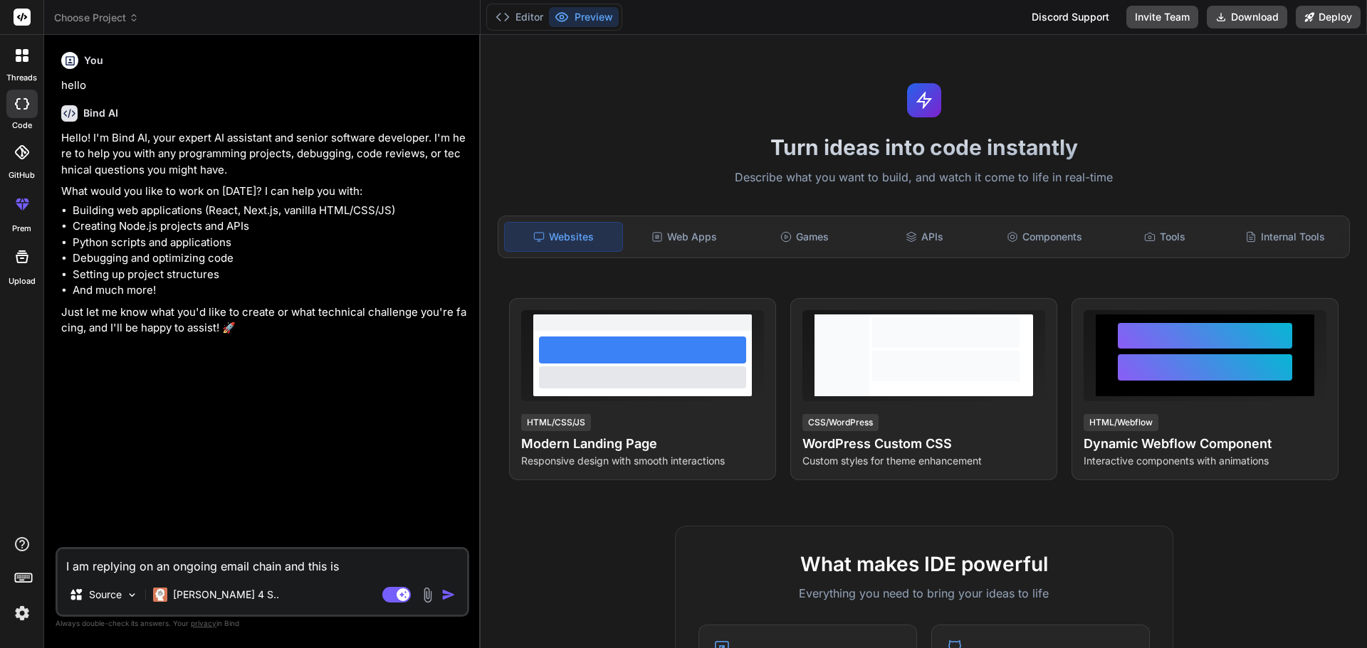
type textarea "x"
type textarea "I am replying on an ongoing email chain and this is so"
type textarea "x"
type textarea "I am replying on an ongoing email chain and this is som"
type textarea "x"
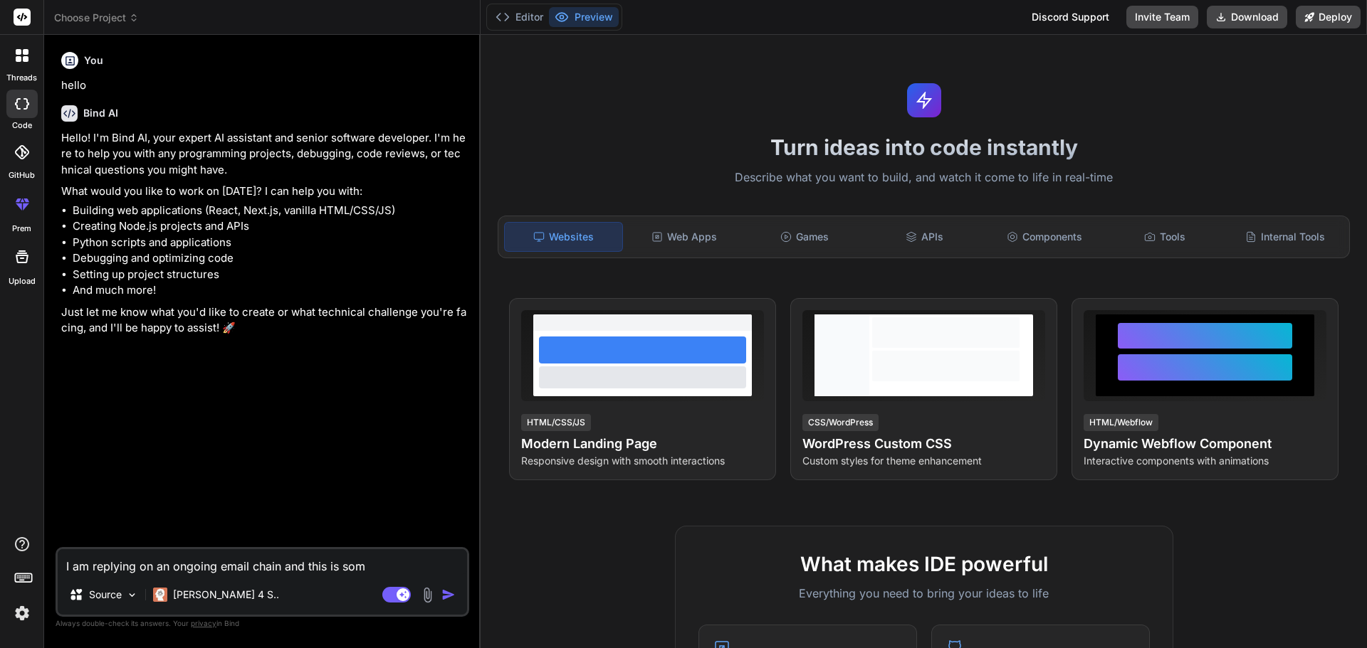
type textarea "I am replying on an ongoing email chain and this is some"
type textarea "x"
type textarea "I am replying on an ongoing email chain and this is somet"
type textarea "x"
type textarea "I am replying on an ongoing email chain and this is someth"
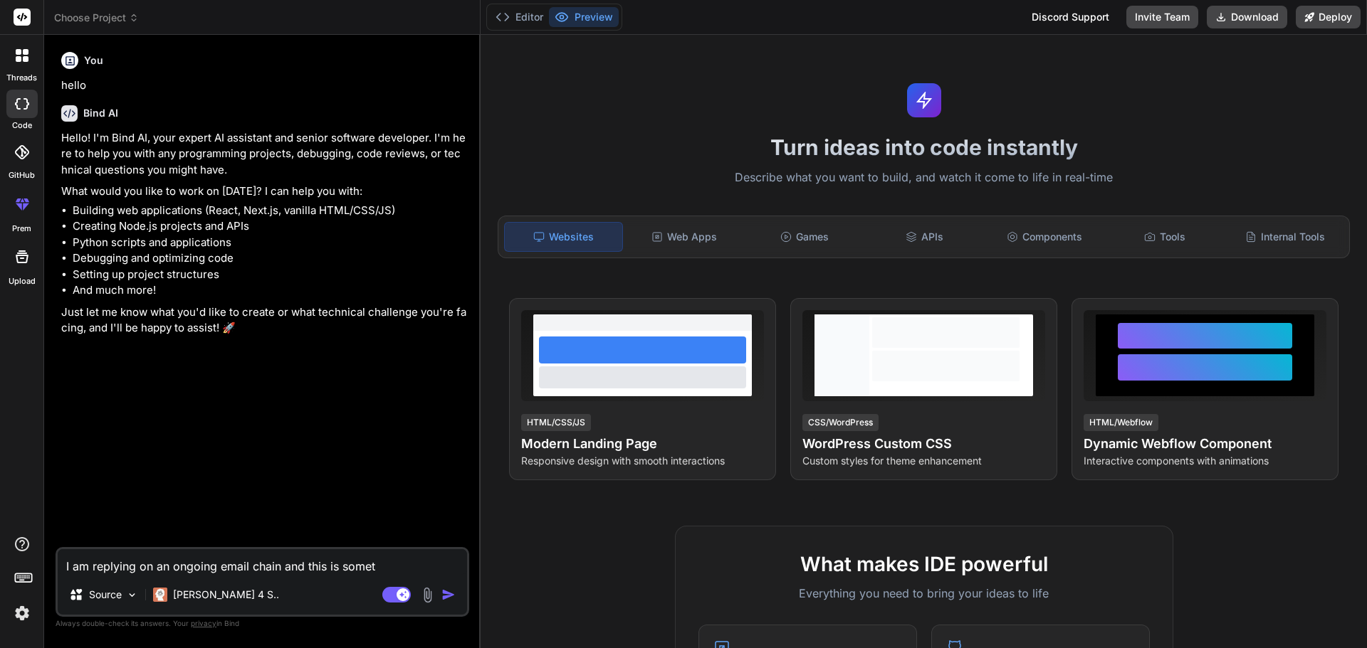
type textarea "x"
type textarea "I am replying on an ongoing email chain and this is somethi"
type textarea "x"
type textarea "I am replying on an ongoing email chain and this is something"
type textarea "x"
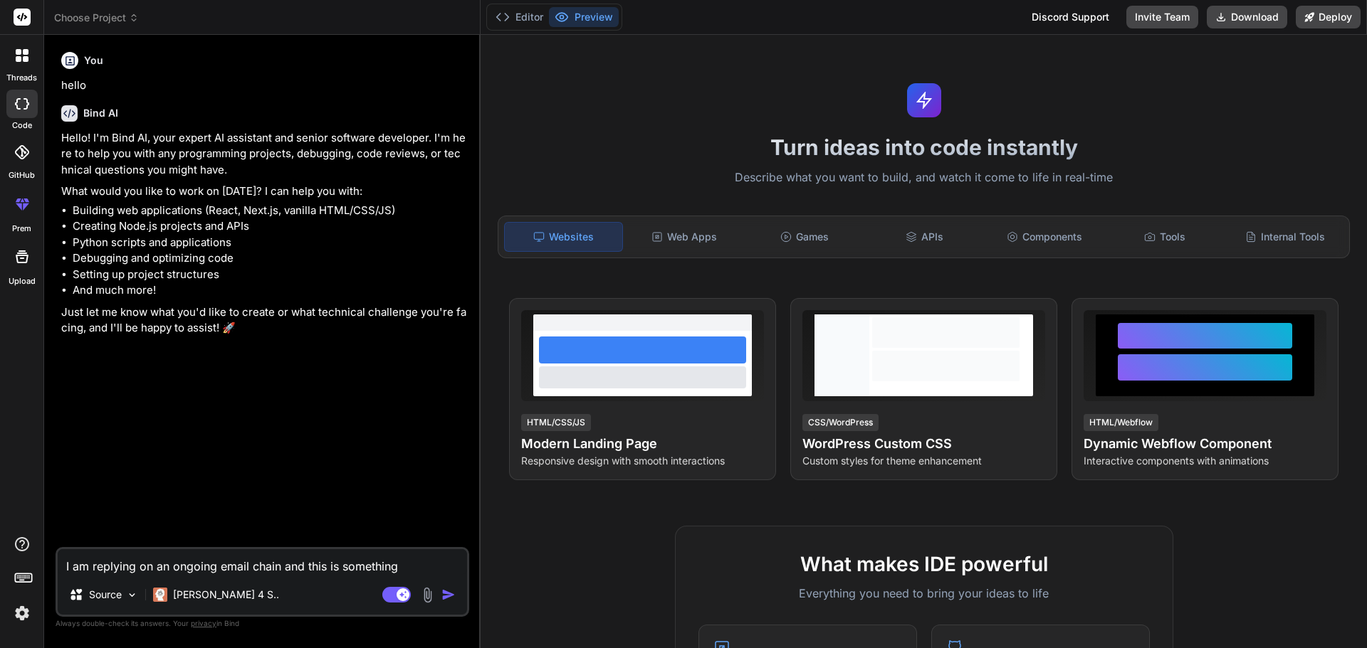
type textarea "I am replying on an ongoing email chain and this is something"
type textarea "x"
type textarea "I am replying on an ongoing email chain and this is something i"
type textarea "x"
type textarea "I am replying on an ongoing email chain and this is something i"
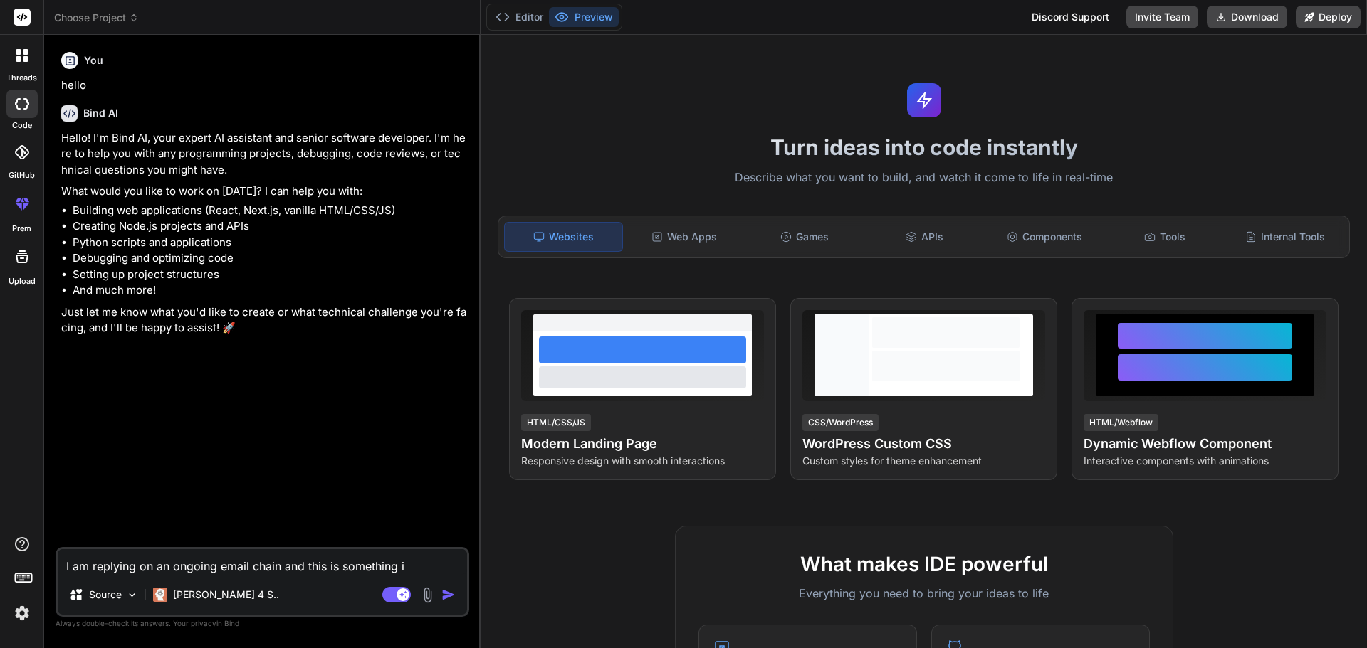
type textarea "x"
type textarea "I am replying on an ongoing email chain and this is something i w"
type textarea "x"
type textarea "I am replying on an ongoing email chain and this is something i wa"
type textarea "x"
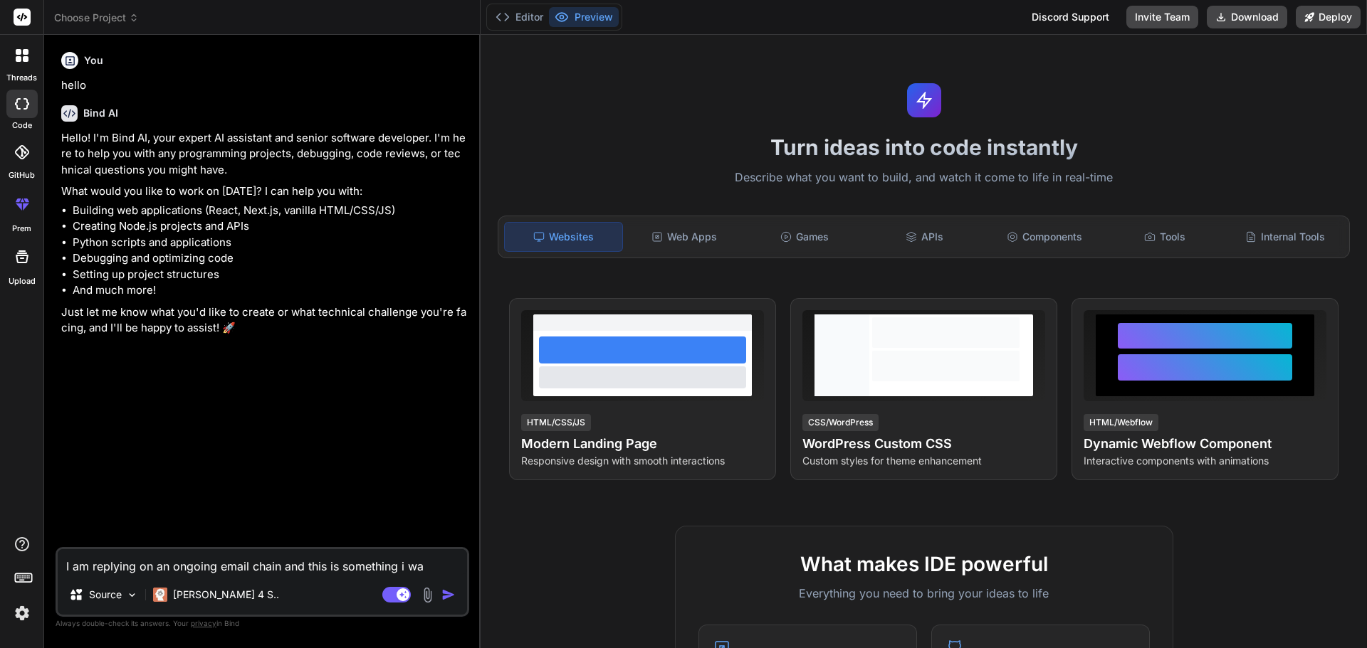
type textarea "I am replying on an ongoing email chain and this is something i wan"
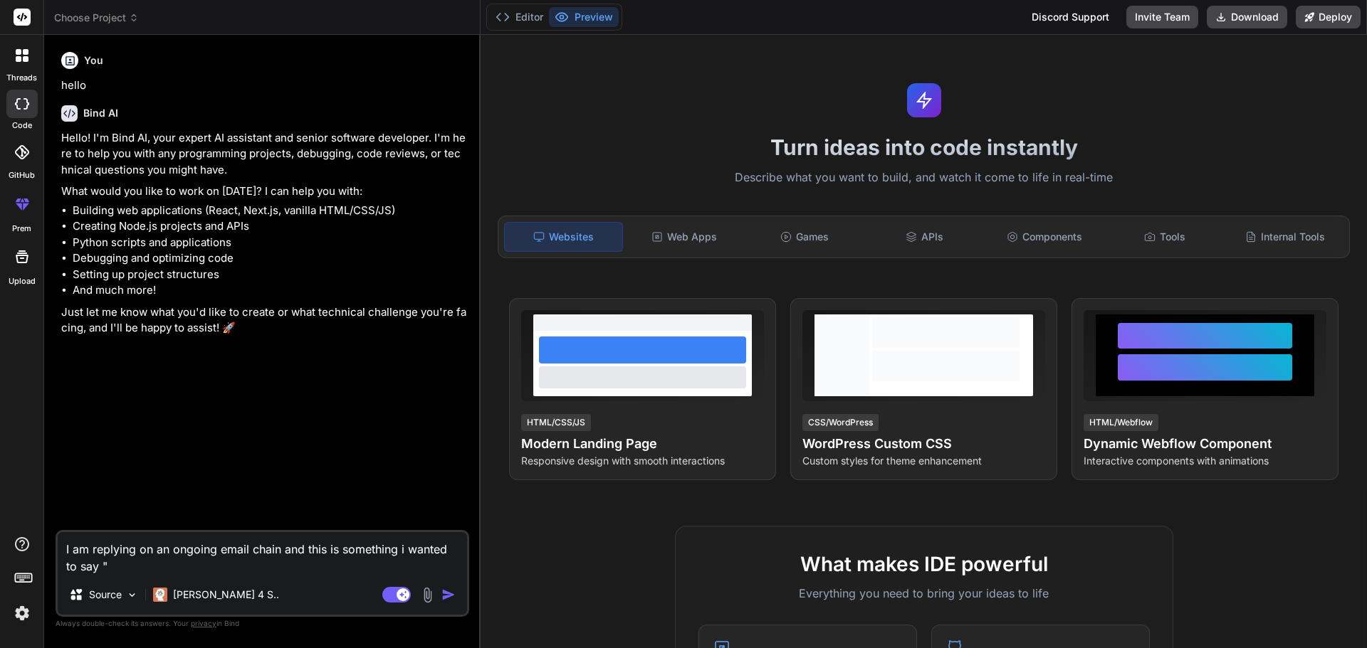
paste textarea "[PERSON_NAME], I attempted to get the key using the instructions in your docume…"
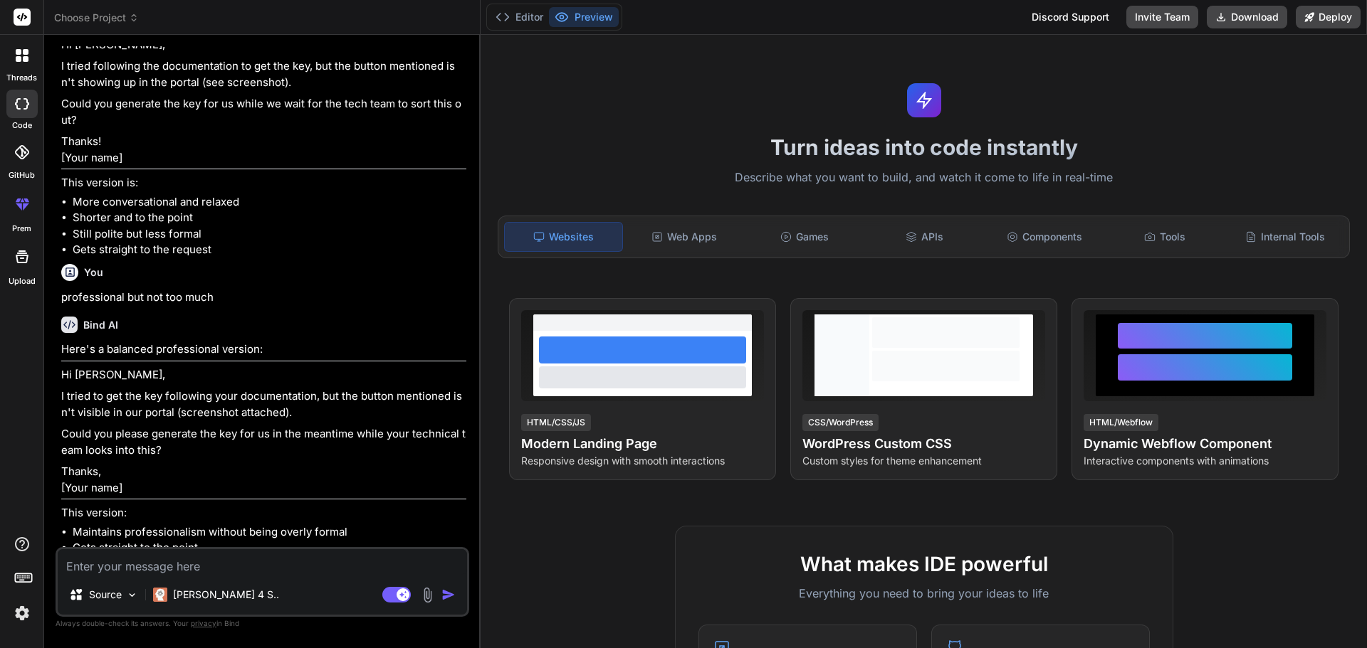
scroll to position [964, 0]
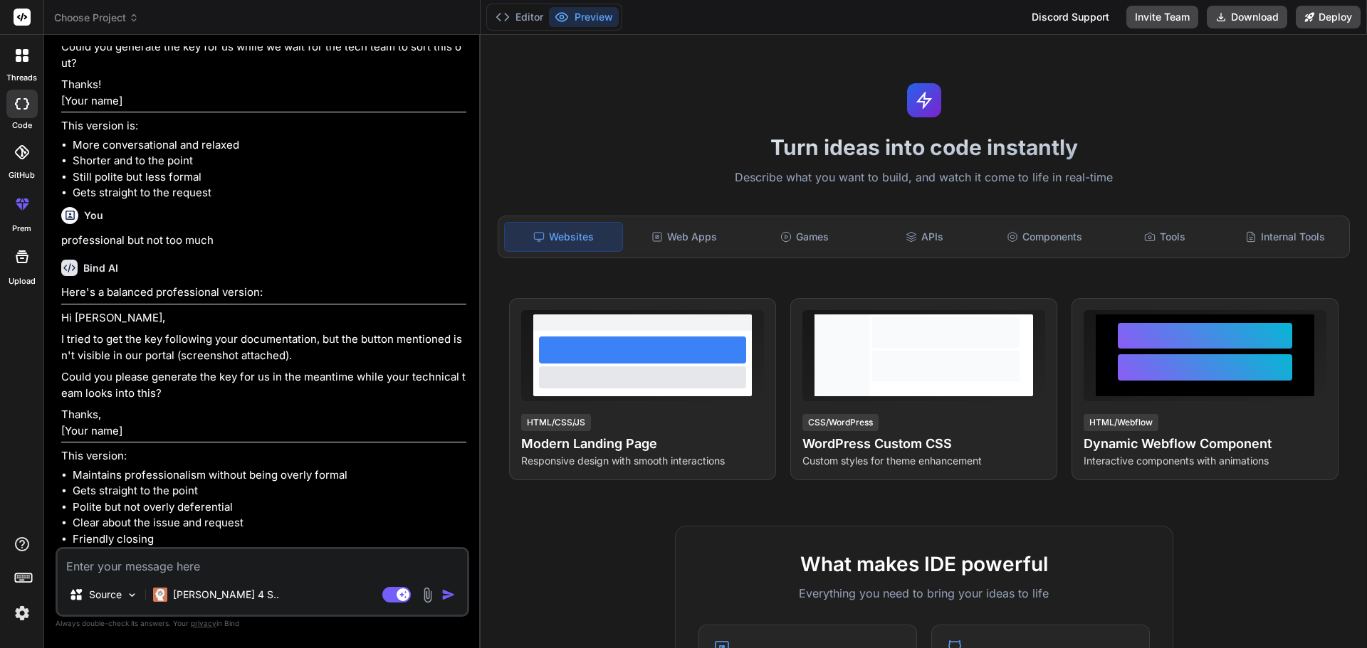
click at [141, 259] on div "Bind AI Here's a balanced professional version: Hi [PERSON_NAME], I tried to ge…" at bounding box center [263, 397] width 405 height 299
drag, startPoint x: 73, startPoint y: 378, endPoint x: 228, endPoint y: 382, distance: 155.9
click at [214, 381] on p "Could you please generate the key for us in the meantime while your technical t…" at bounding box center [263, 385] width 405 height 32
click at [250, 382] on p "Could you please generate the key for us in the meantime while your technical t…" at bounding box center [263, 385] width 405 height 32
drag, startPoint x: 246, startPoint y: 380, endPoint x: 448, endPoint y: 384, distance: 202.9
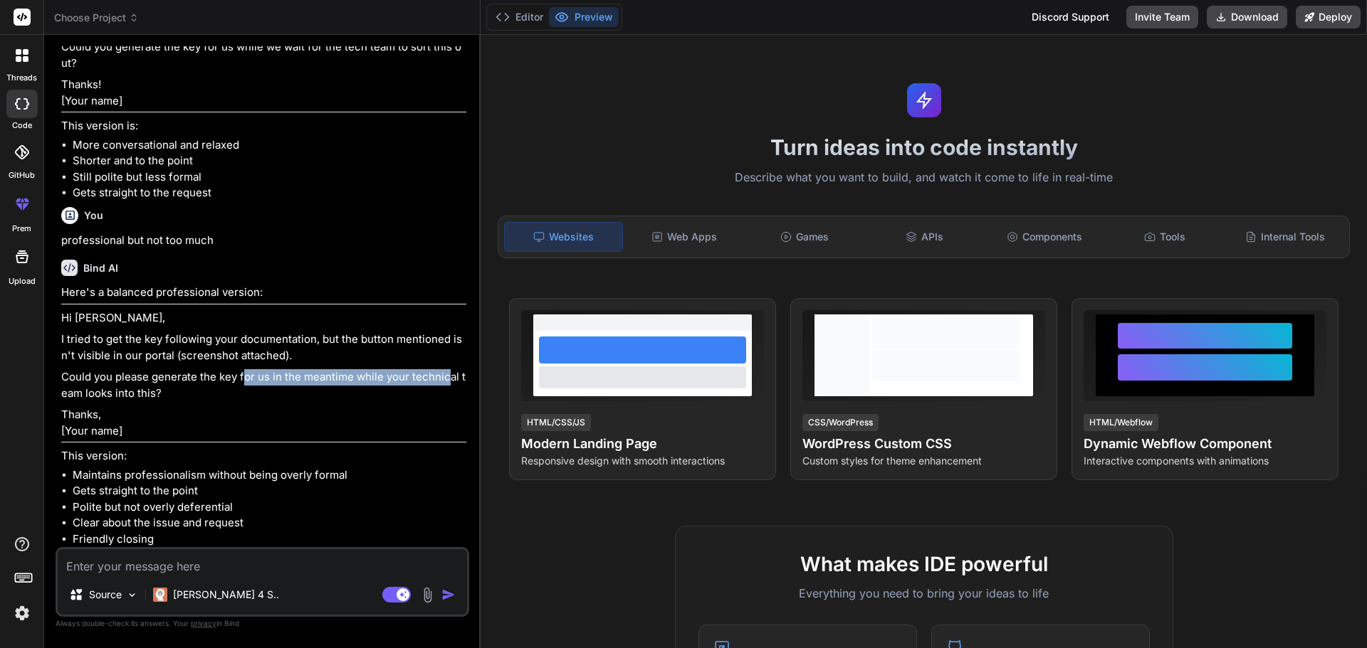
click at [448, 384] on p "Could you please generate the key for us in the meantime while your technical t…" at bounding box center [263, 385] width 405 height 32
click at [449, 382] on p "Could you please generate the key for us in the meantime while your technical t…" at bounding box center [263, 385] width 405 height 32
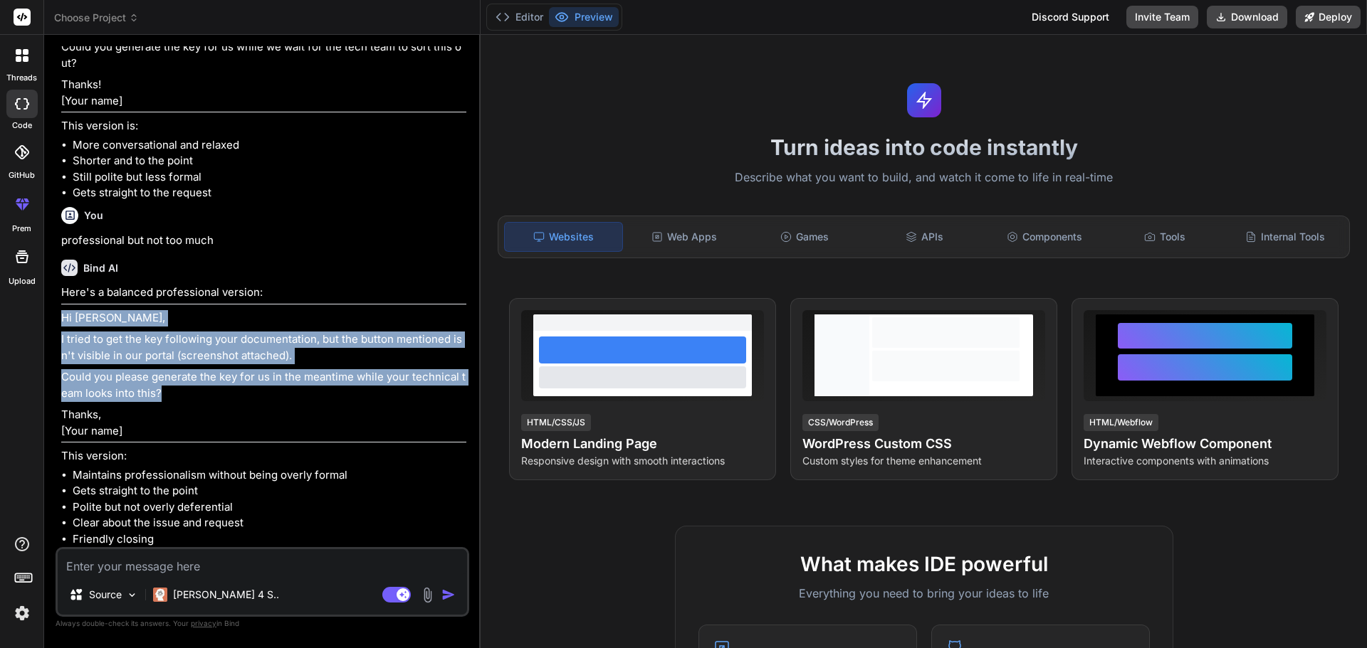
drag, startPoint x: 169, startPoint y: 394, endPoint x: 48, endPoint y: 318, distance: 143.6
click at [48, 318] on div "Bind AI Web Search Created with Pixso. Code Generator You hello Bind AI Hello! …" at bounding box center [262, 341] width 436 height 613
copy div "Hi [PERSON_NAME], I tried to get the key following your documentation, but the …"
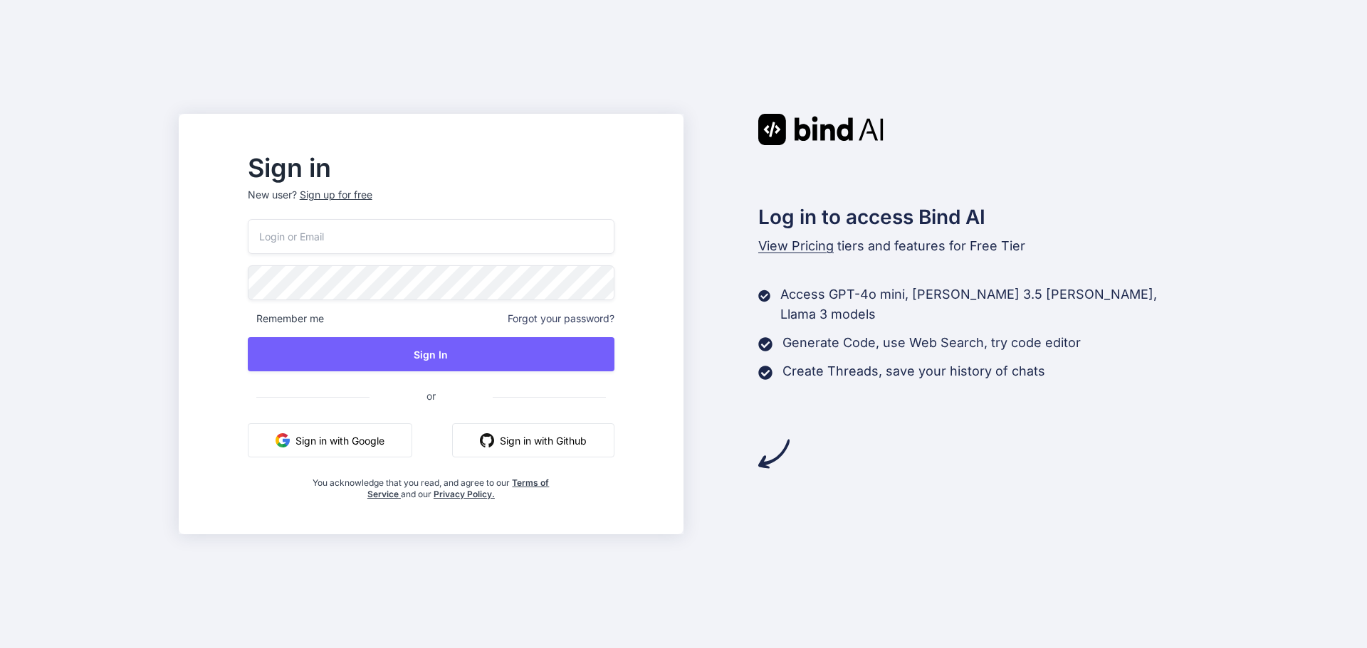
click at [352, 241] on input "email" at bounding box center [431, 236] width 367 height 35
type input "shivank@yopmail.com"
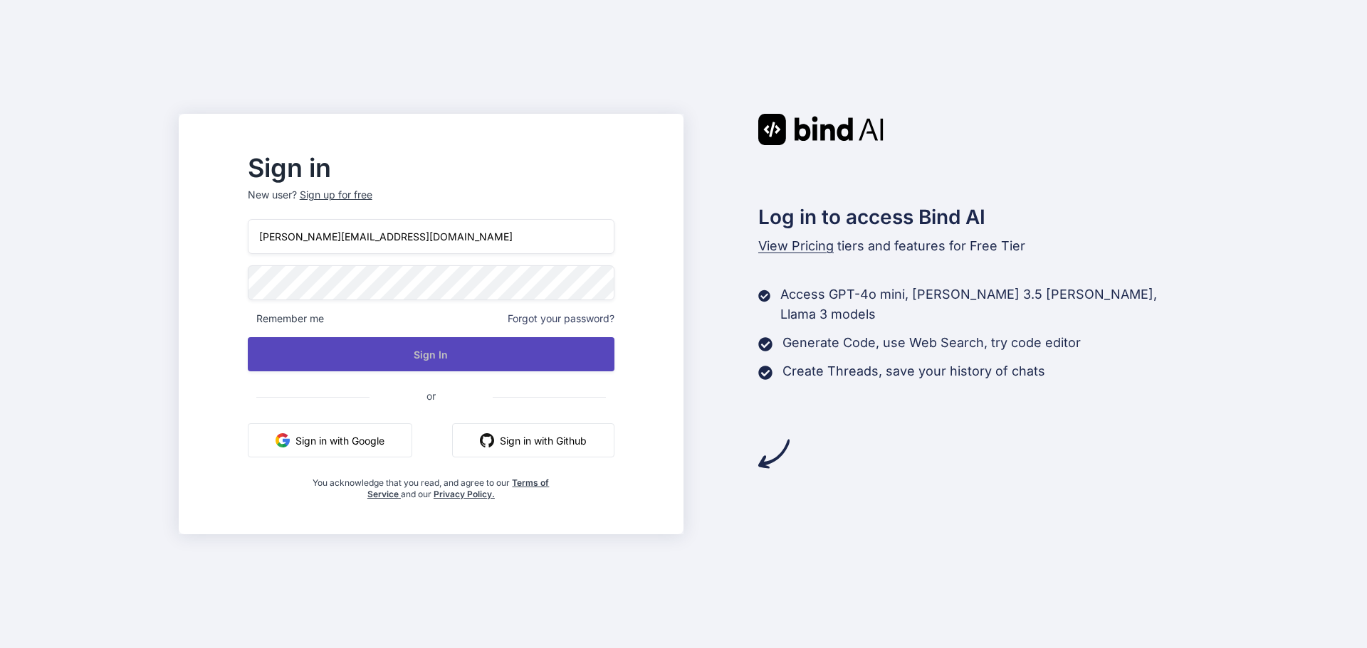
click at [456, 359] on button "Sign In" at bounding box center [431, 354] width 367 height 34
click at [493, 363] on button "Sign In" at bounding box center [431, 354] width 367 height 34
